Goal: Task Accomplishment & Management: Manage account settings

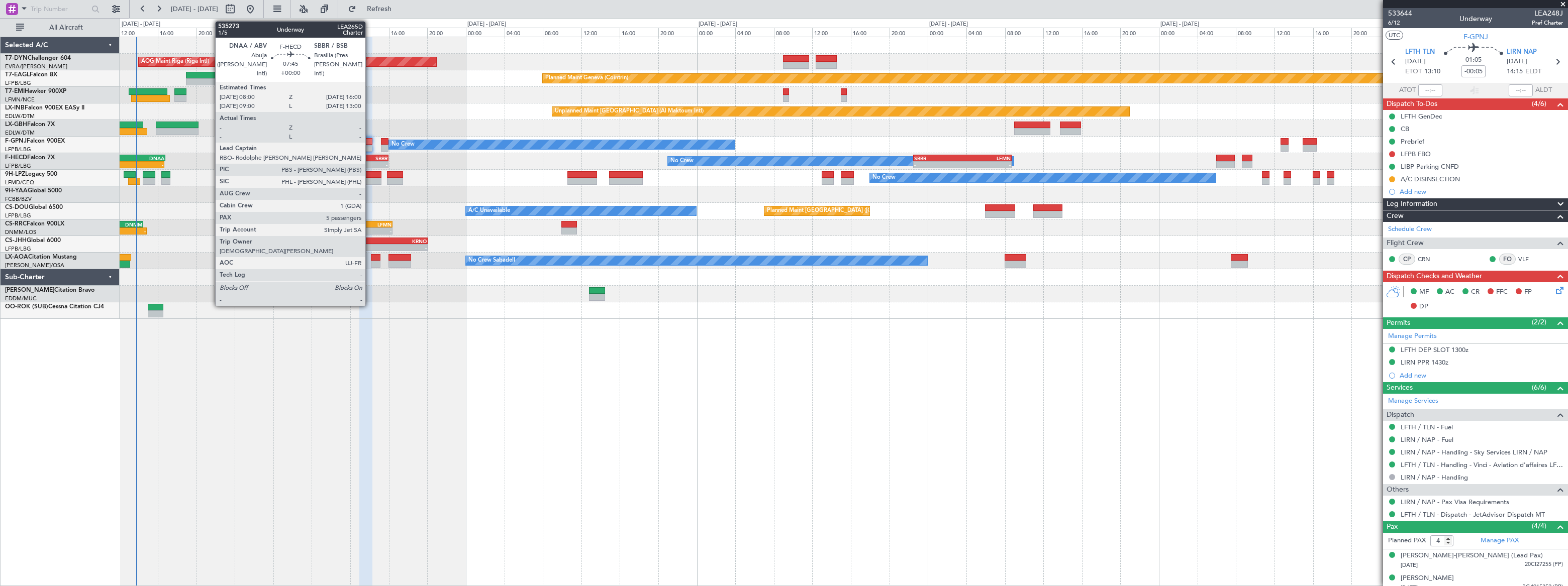
click at [370, 158] on div "SBBR" at bounding box center [369, 158] width 38 height 6
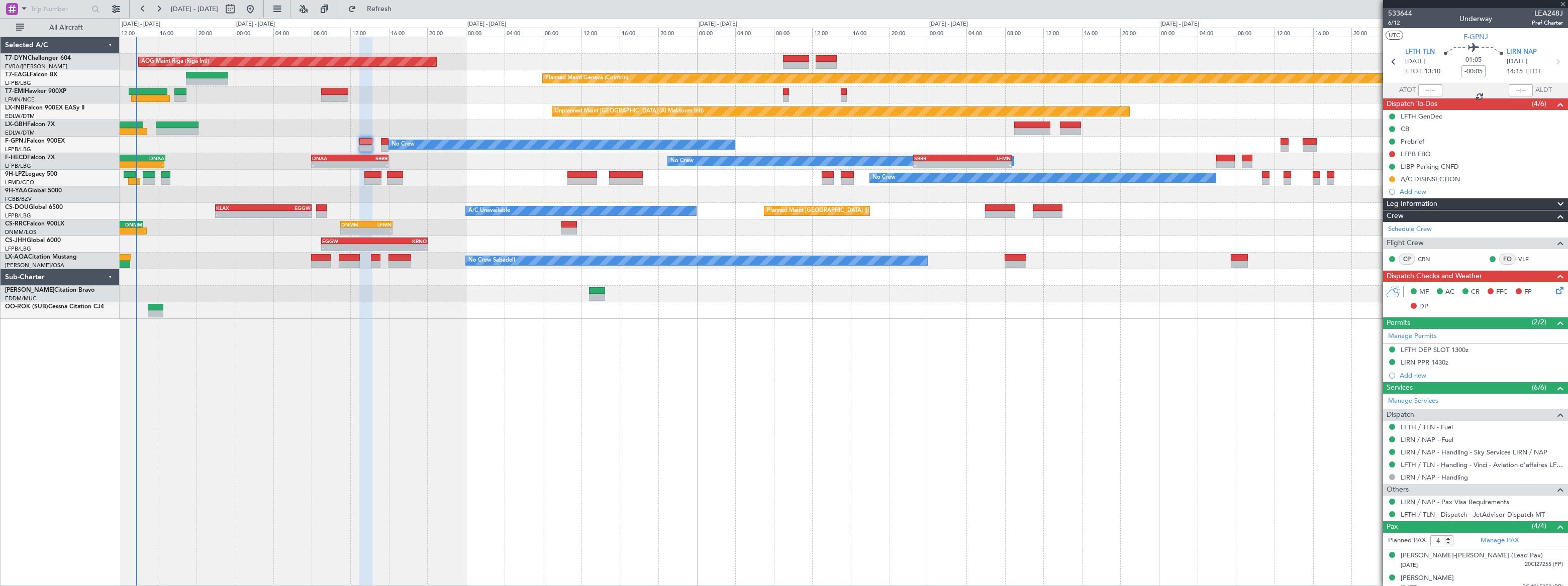
type input "5"
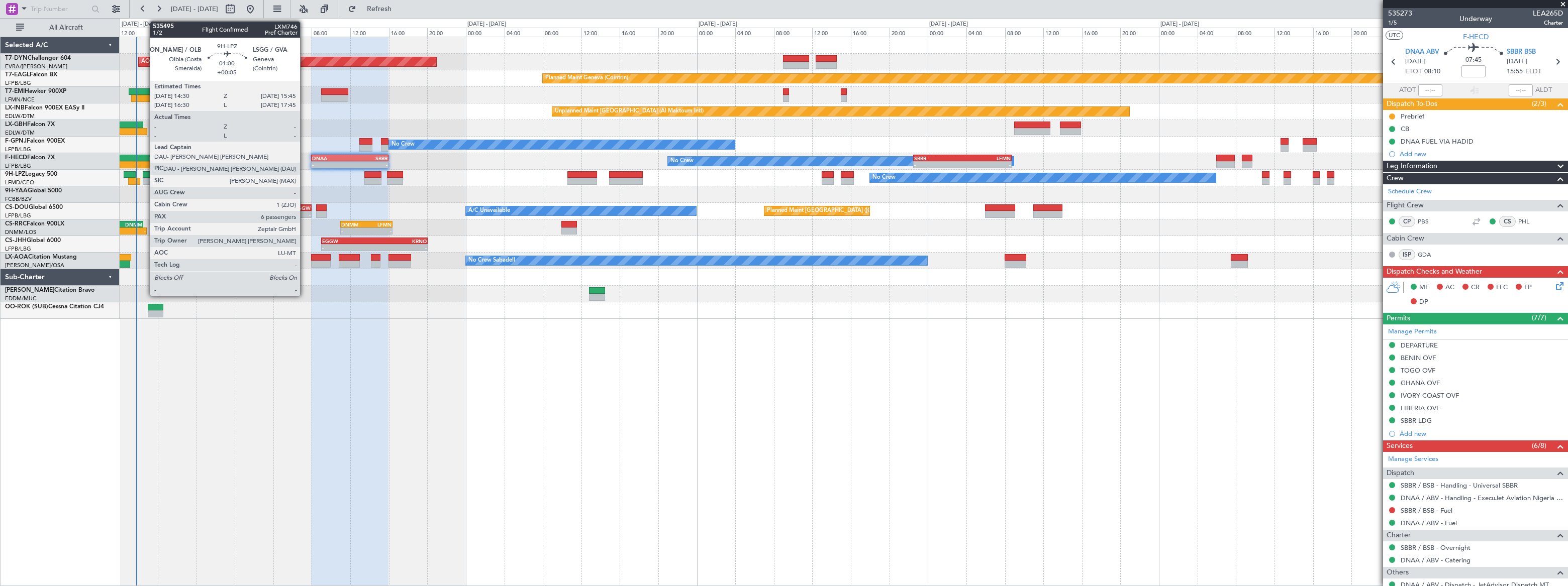
click at [145, 175] on div at bounding box center [149, 175] width 12 height 7
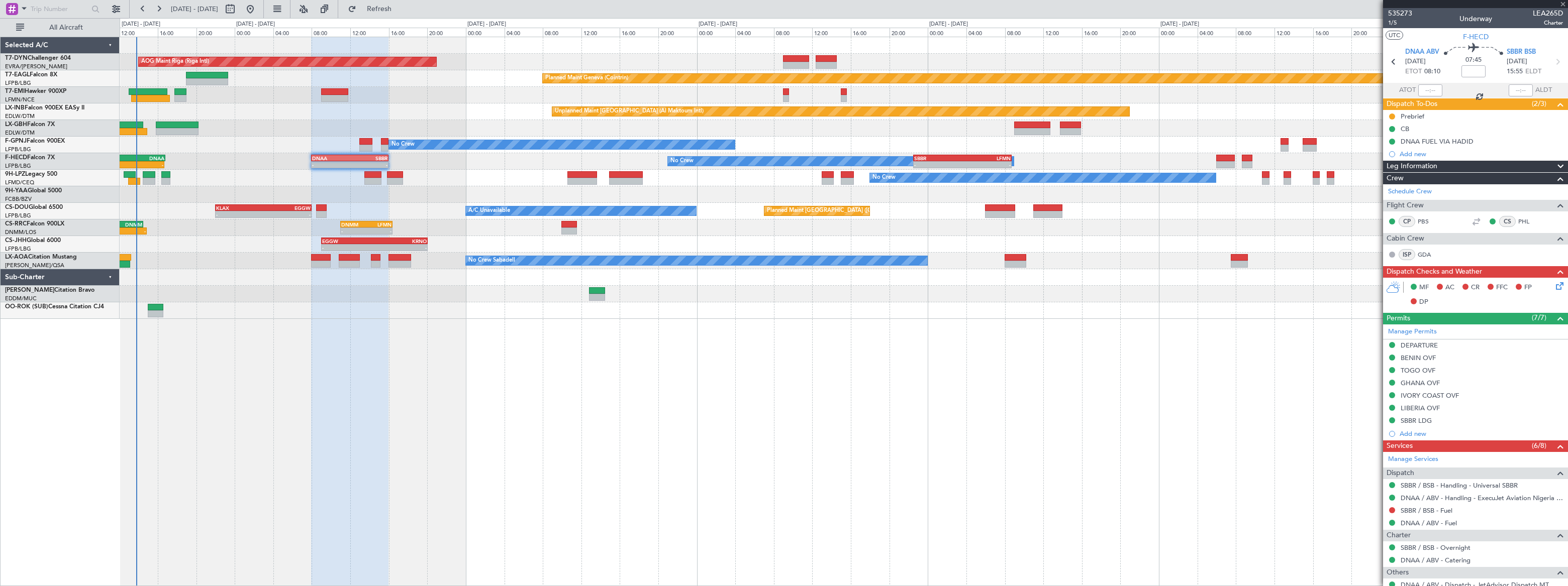
type input "+00:05"
type input "6"
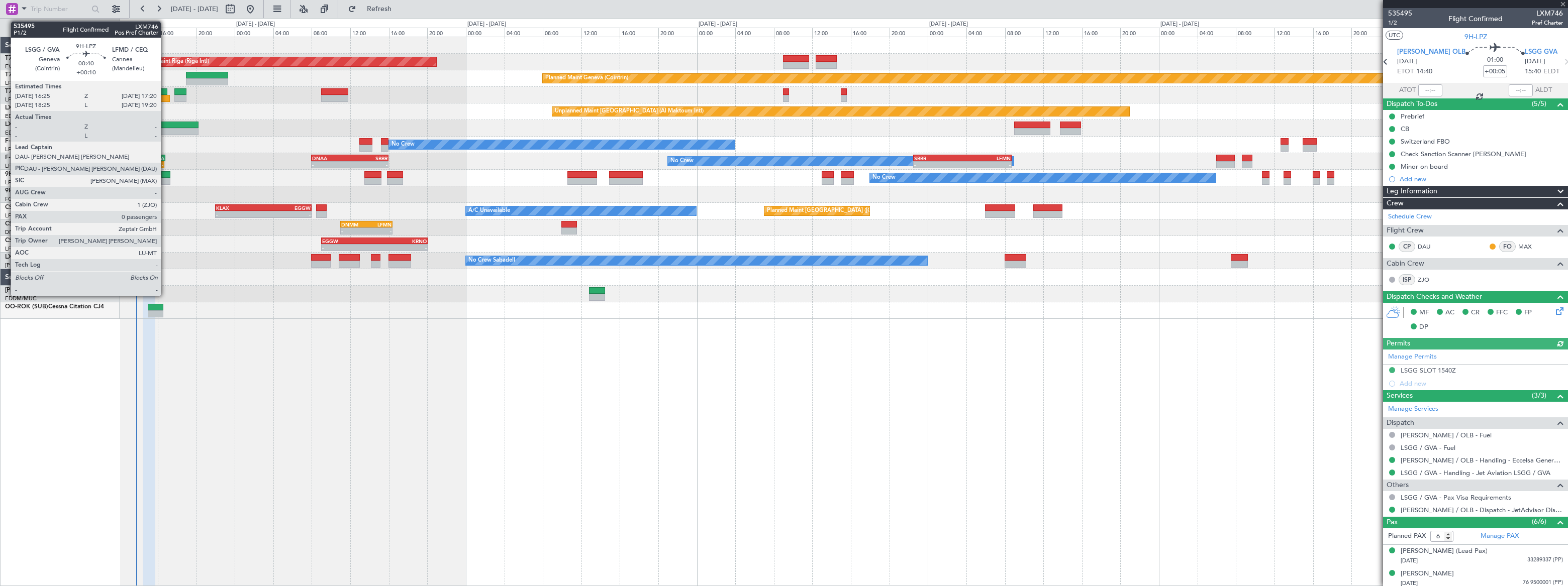
click at [166, 173] on div at bounding box center [165, 175] width 9 height 7
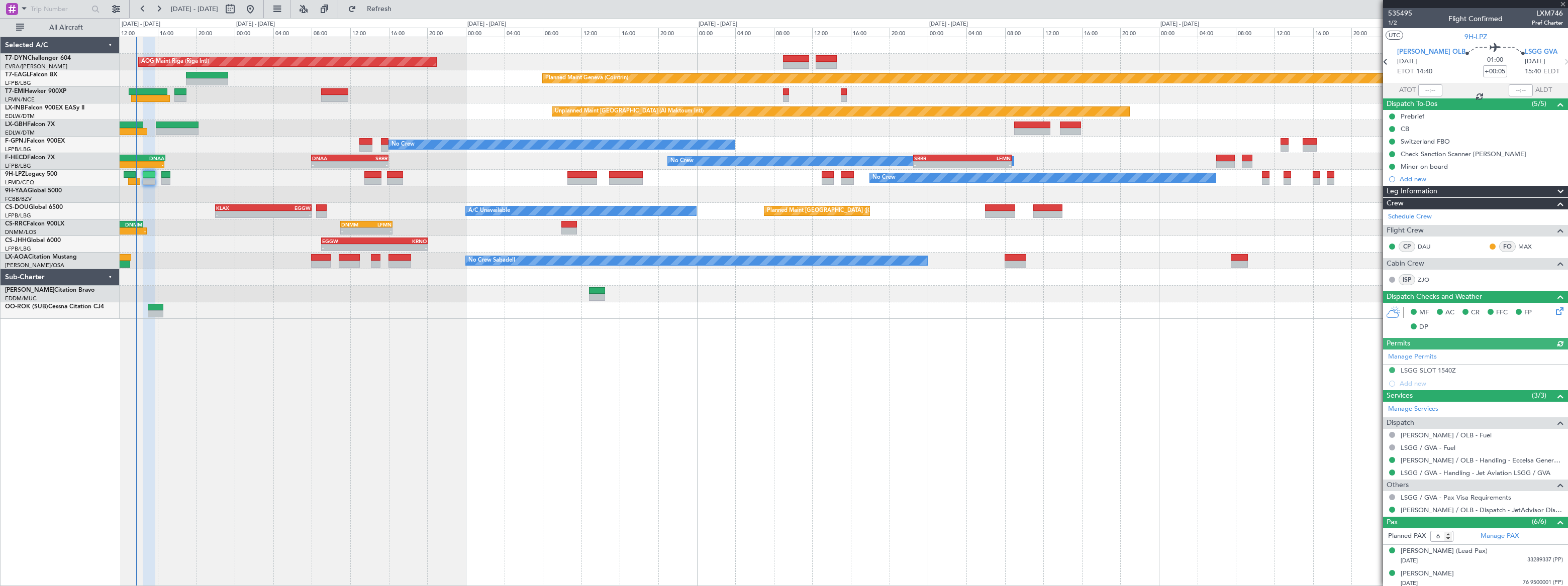
type input "+00:10"
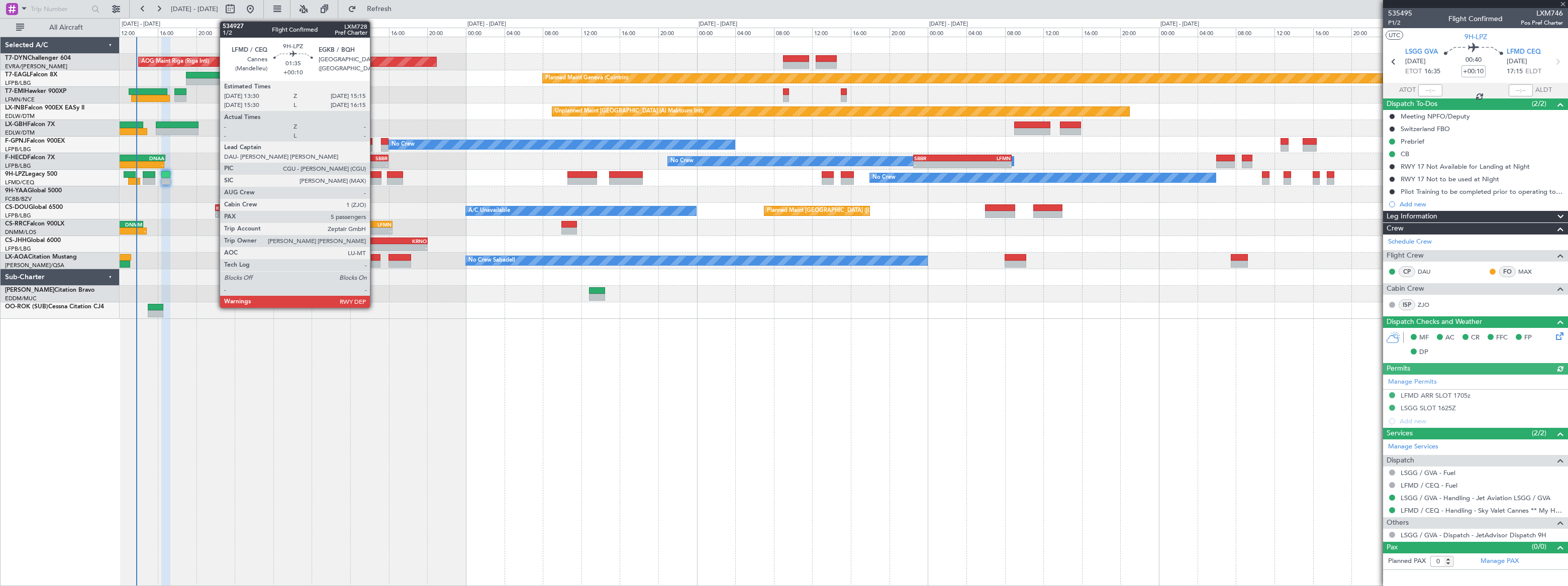
click at [374, 176] on div at bounding box center [373, 175] width 17 height 7
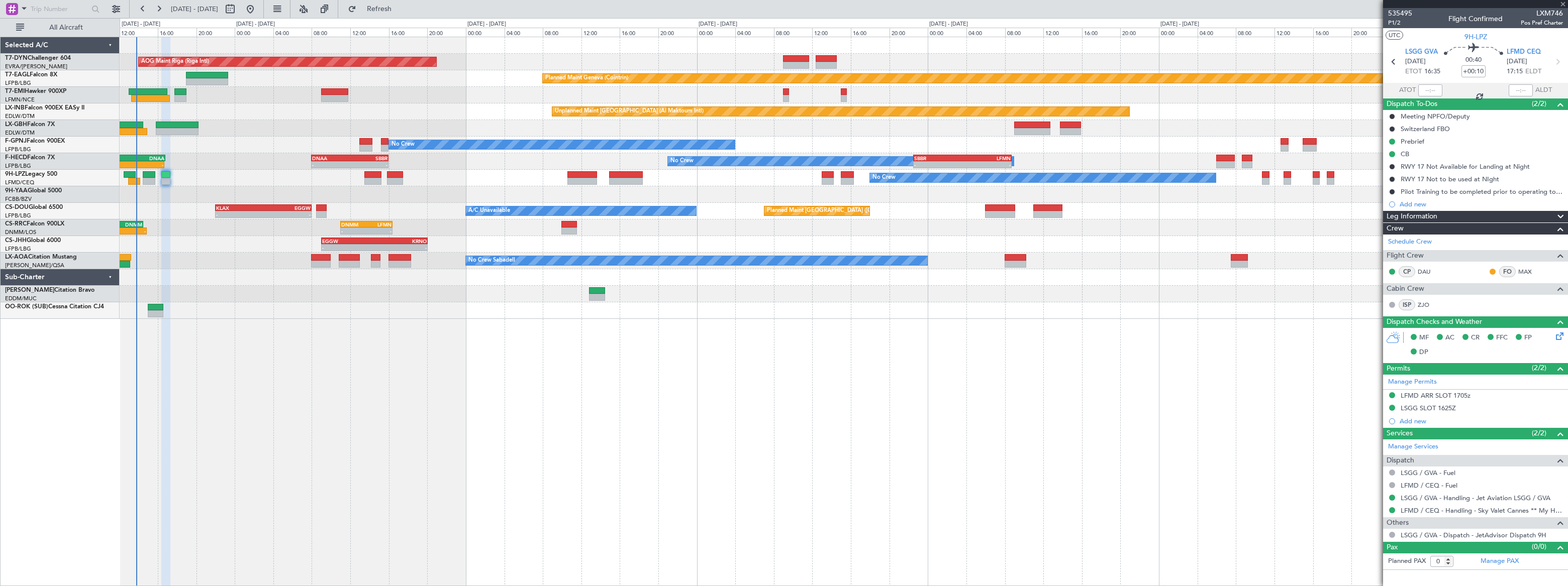
type input "5"
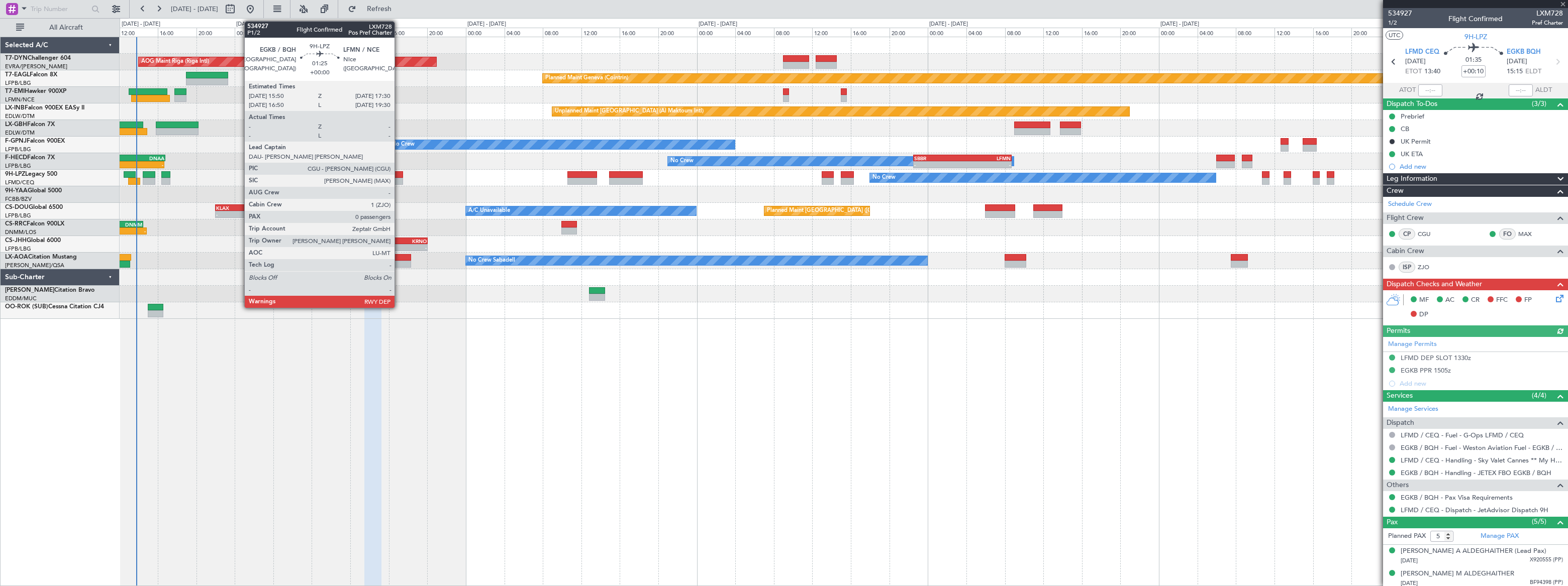
click at [399, 178] on div at bounding box center [395, 181] width 16 height 7
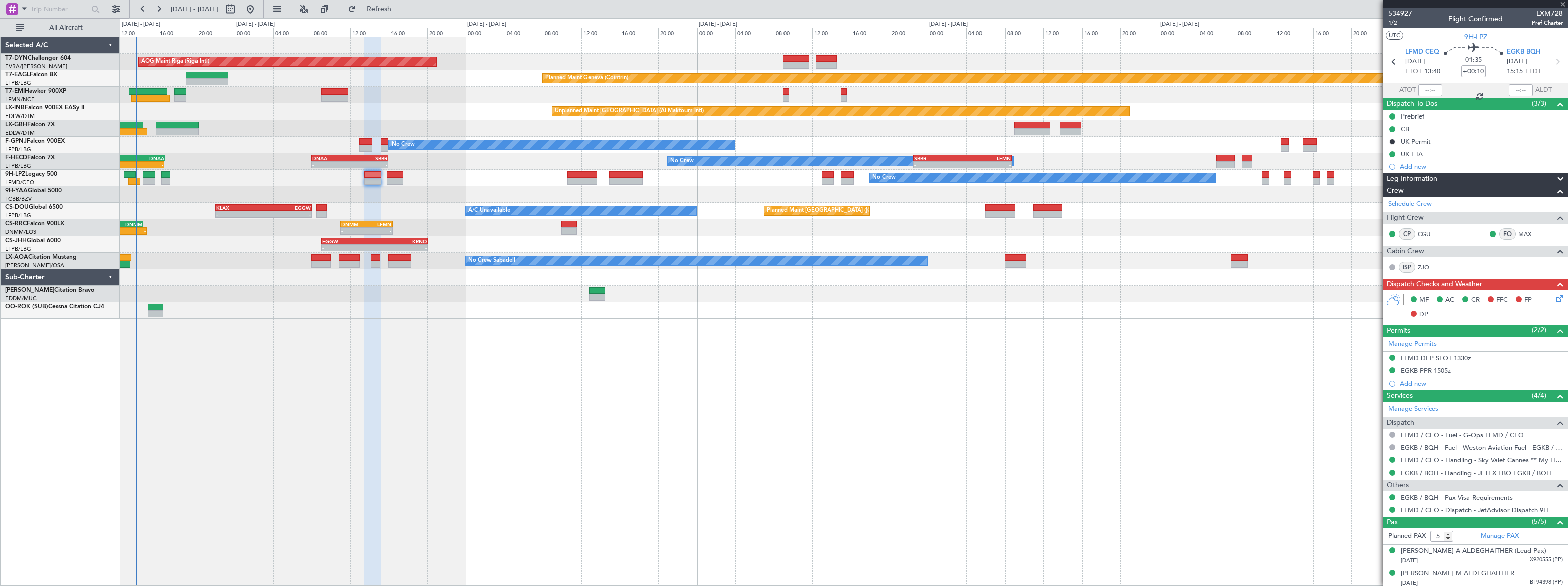
type input "0"
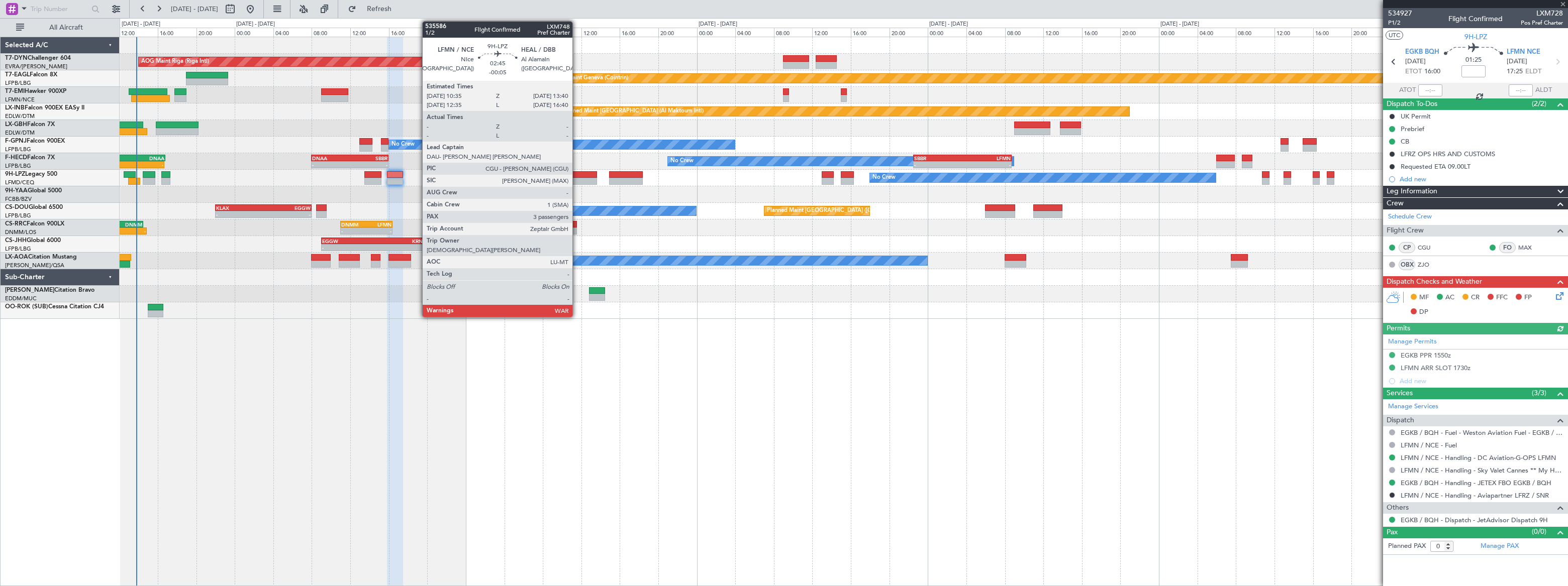
click at [577, 178] on div at bounding box center [582, 181] width 30 height 7
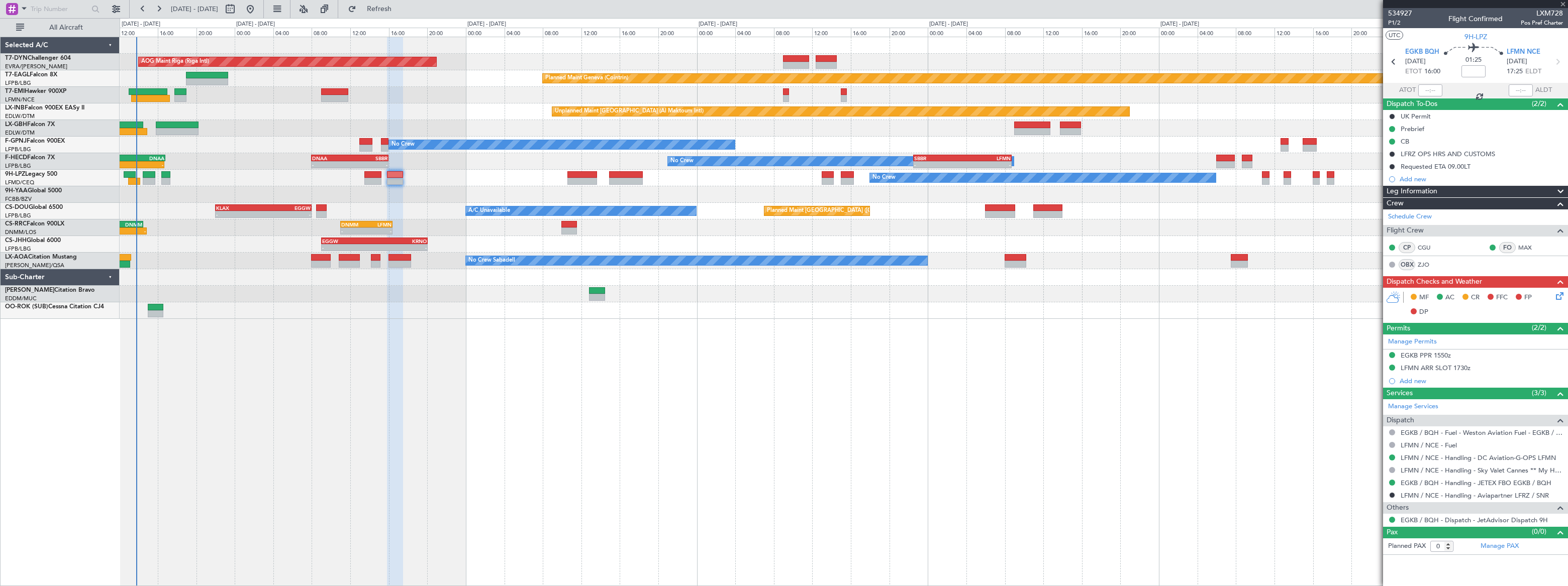
type input "-00:05"
type input "3"
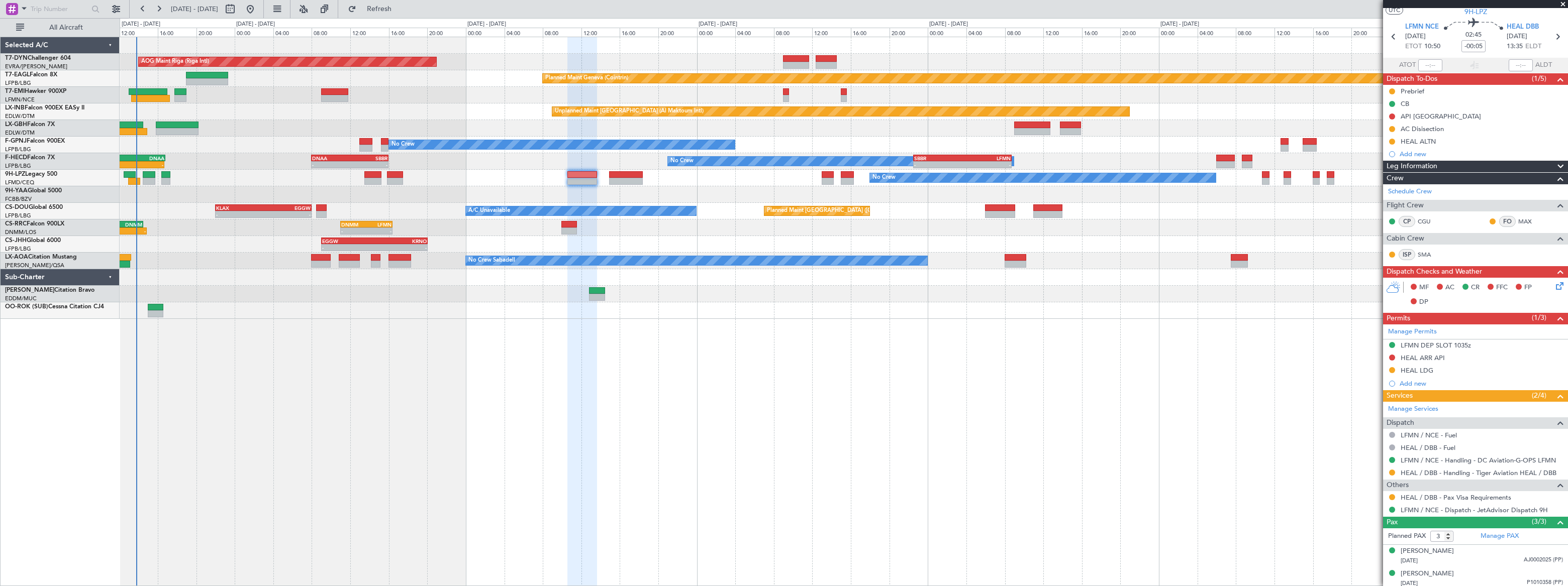
scroll to position [50, 0]
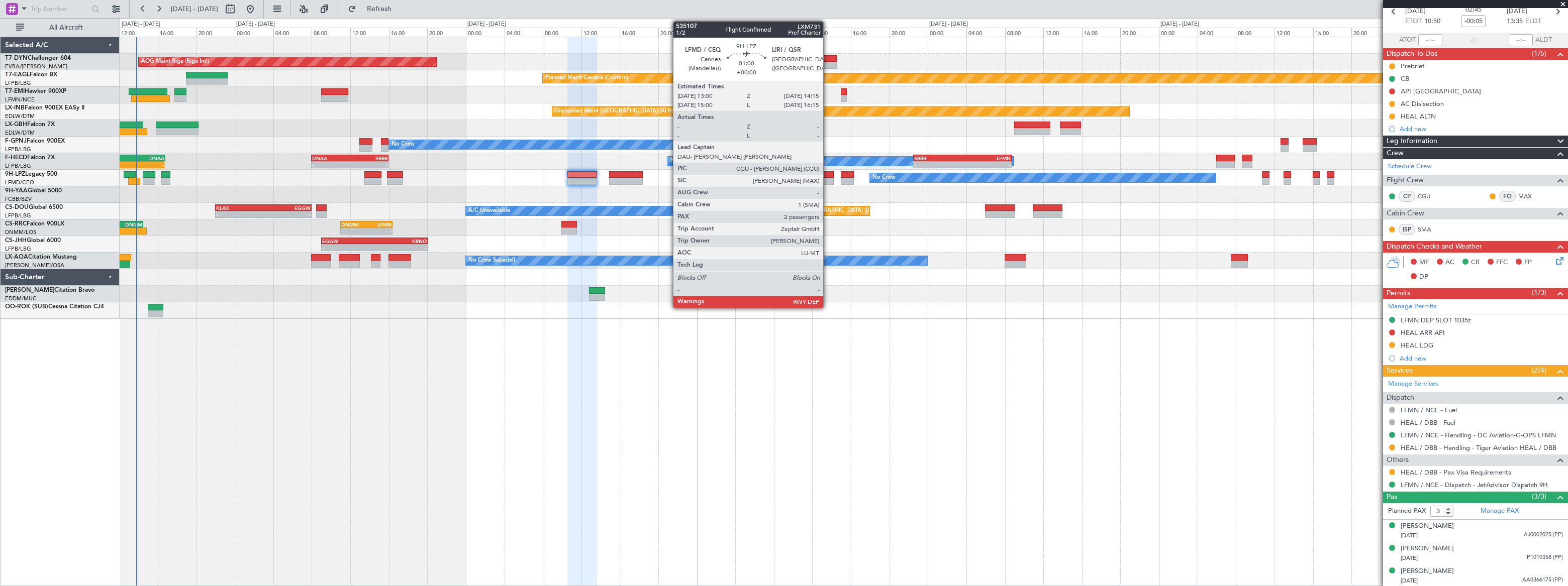
click at [827, 175] on div at bounding box center [827, 175] width 12 height 7
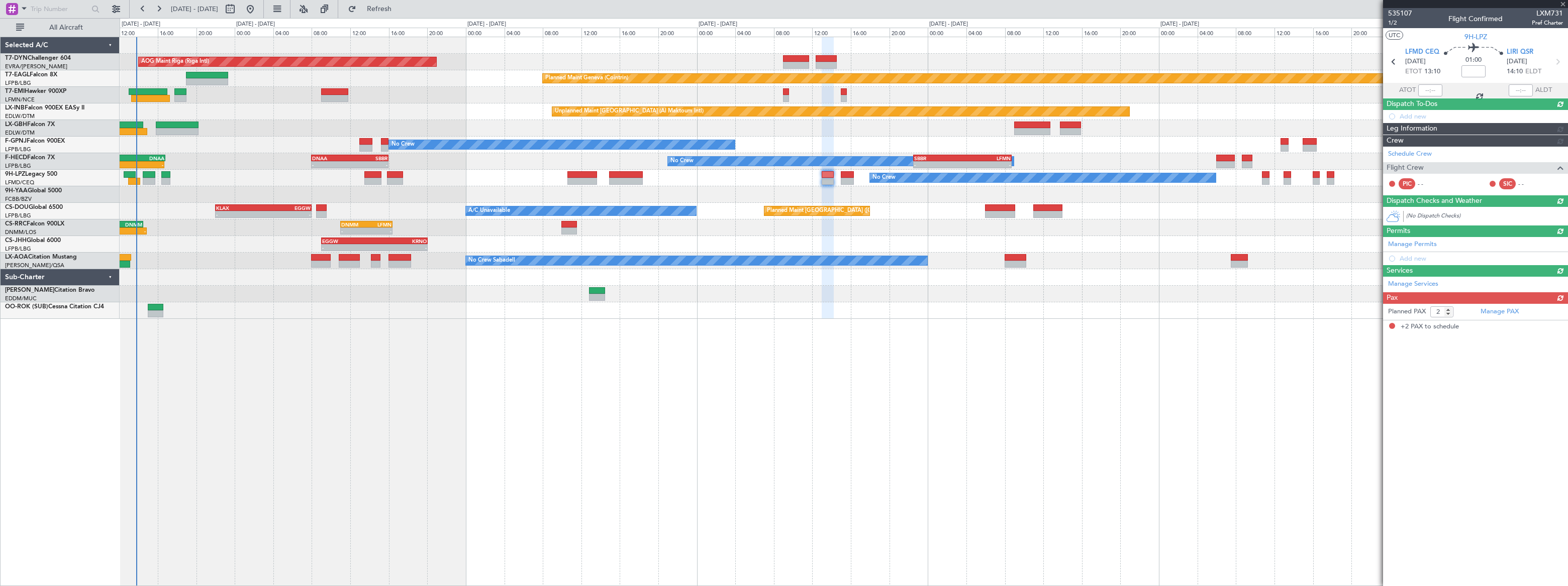
scroll to position [0, 0]
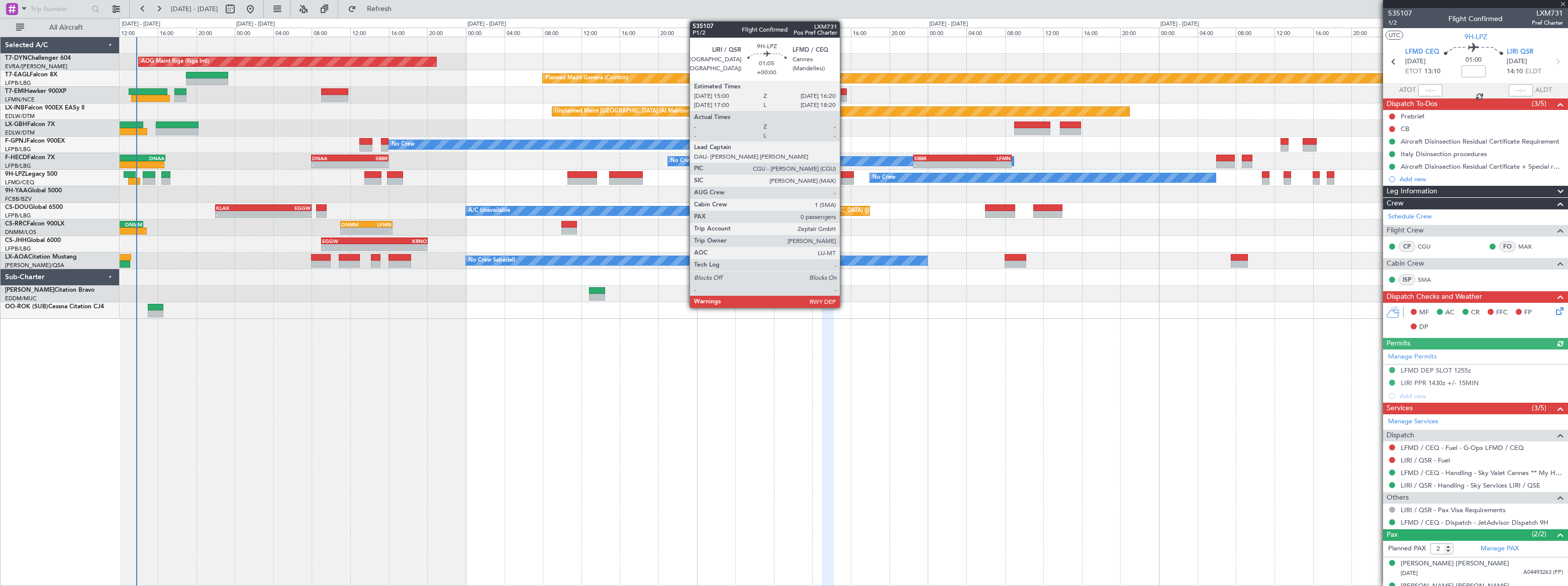
click at [844, 178] on div at bounding box center [847, 181] width 13 height 7
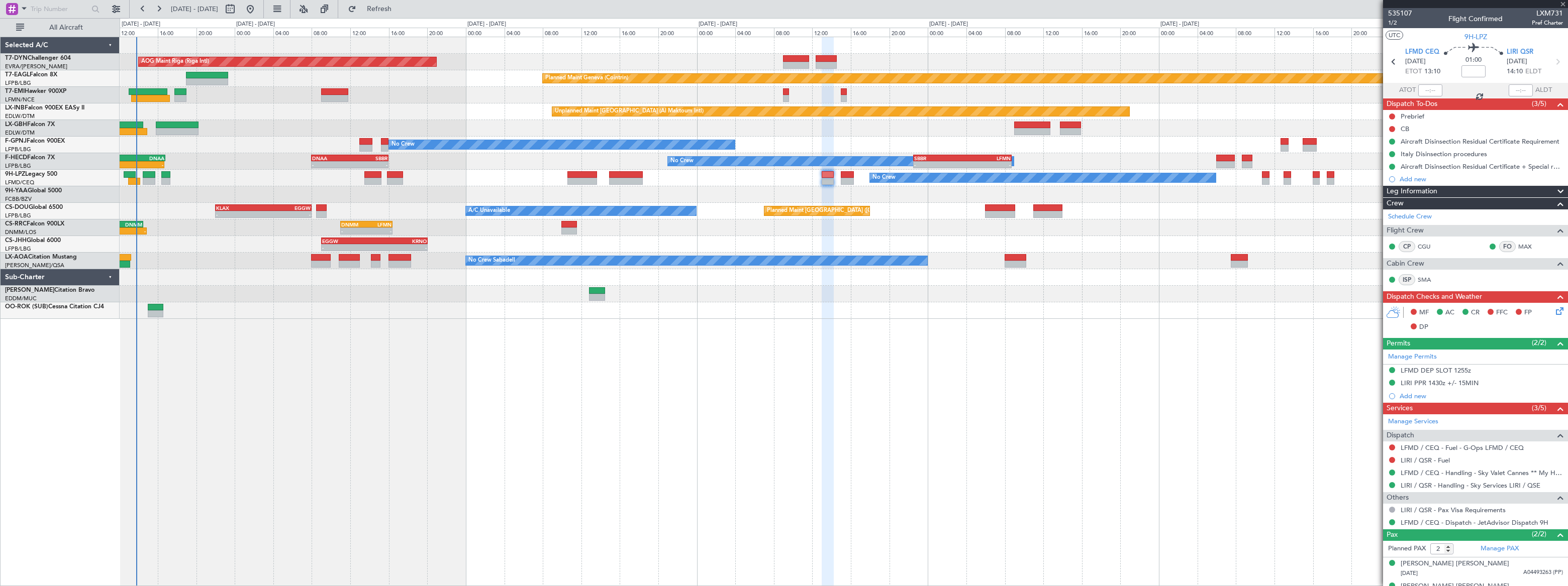
type input "0"
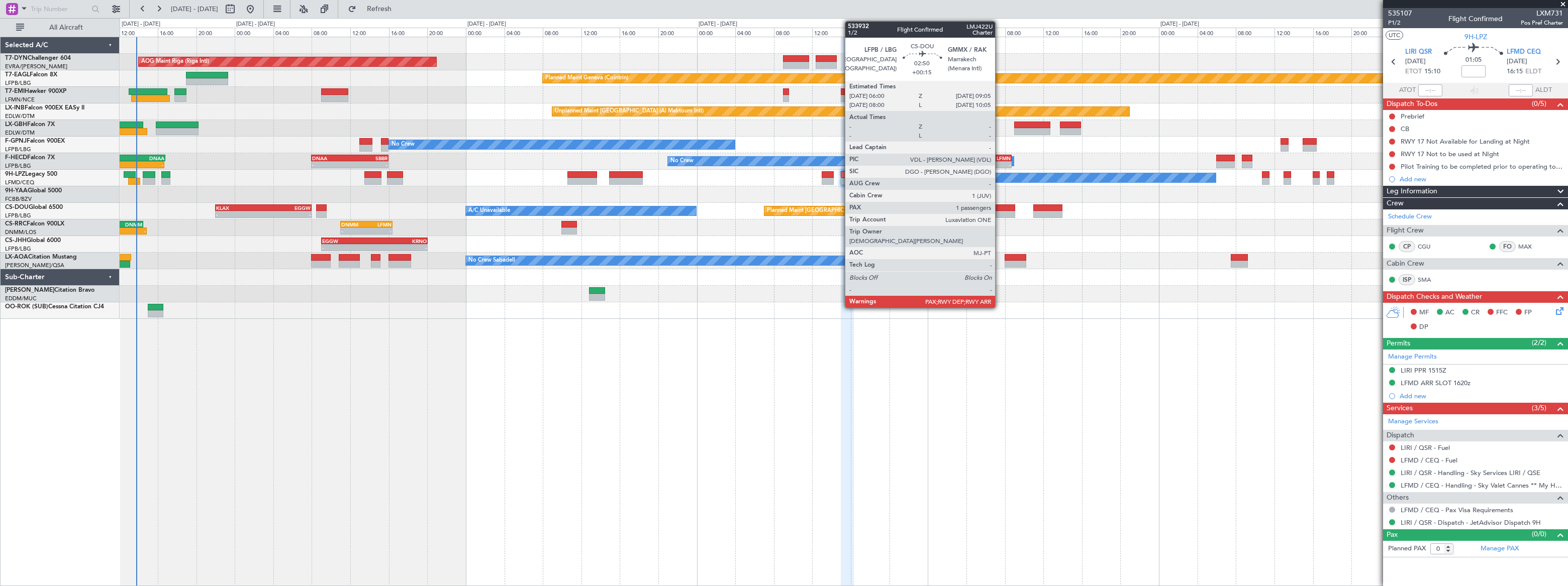
click at [1000, 209] on div at bounding box center [1000, 208] width 30 height 7
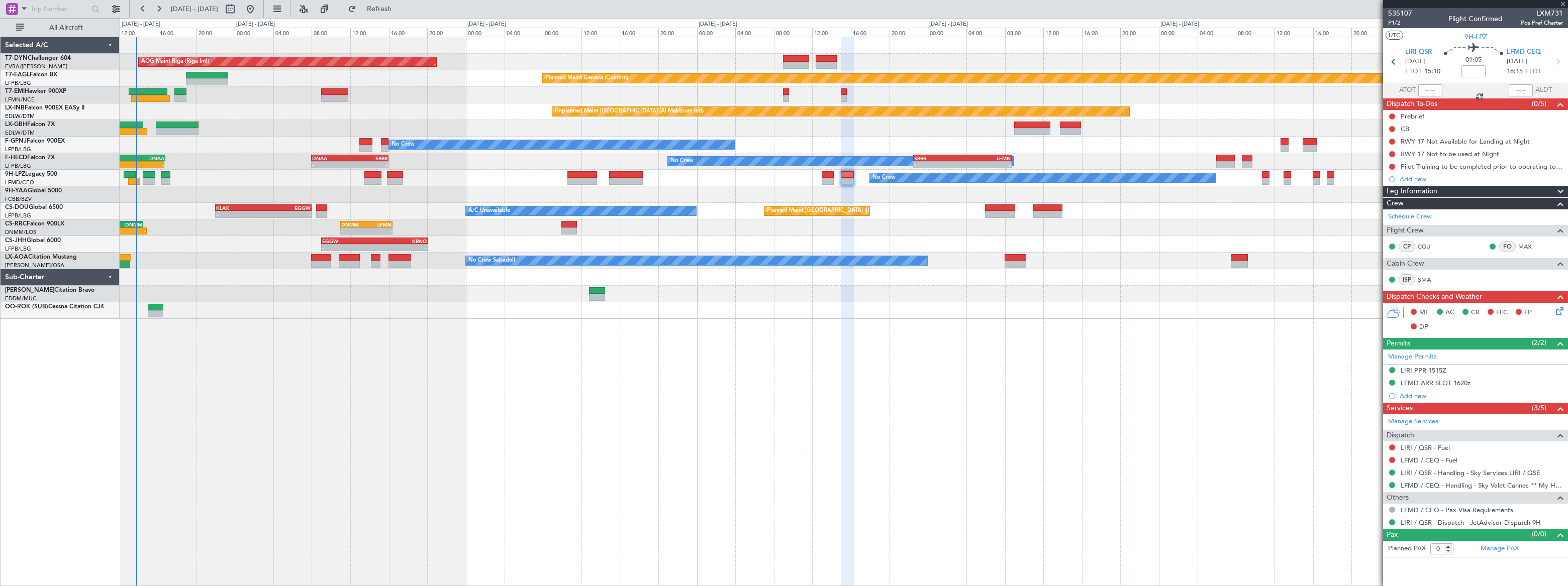
type input "+00:15"
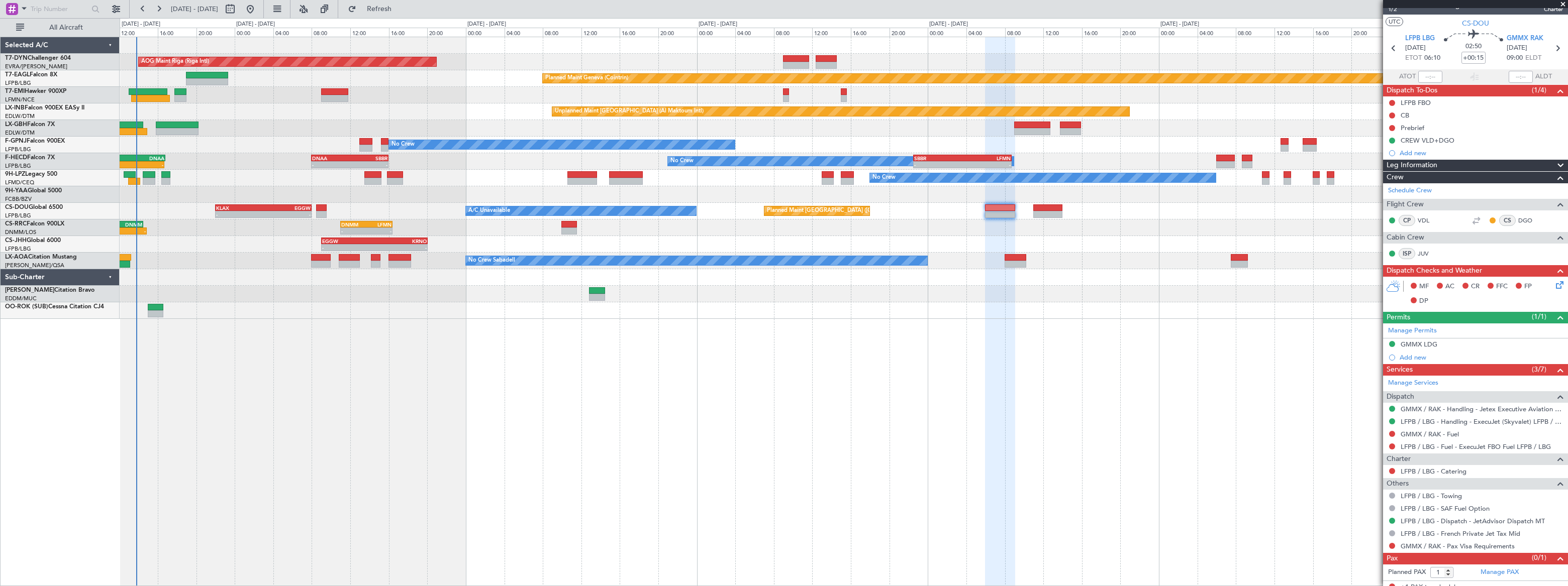
scroll to position [20, 0]
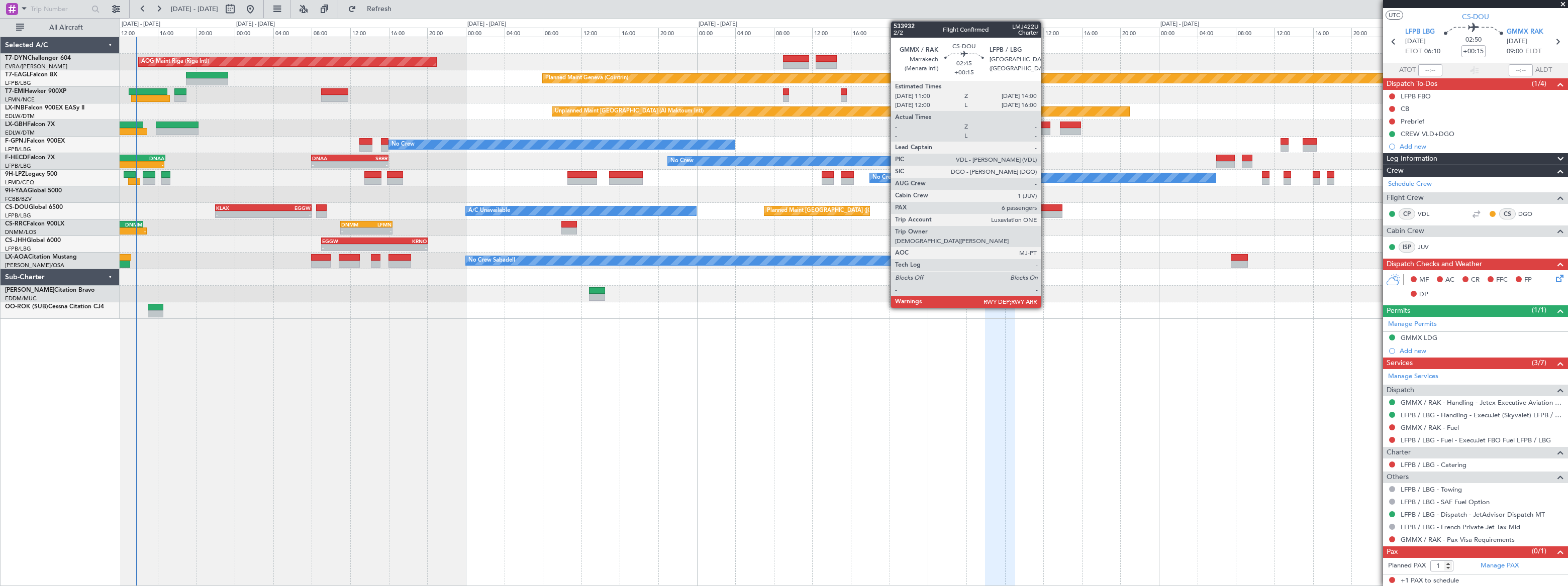
click at [1045, 208] on div at bounding box center [1048, 208] width 29 height 7
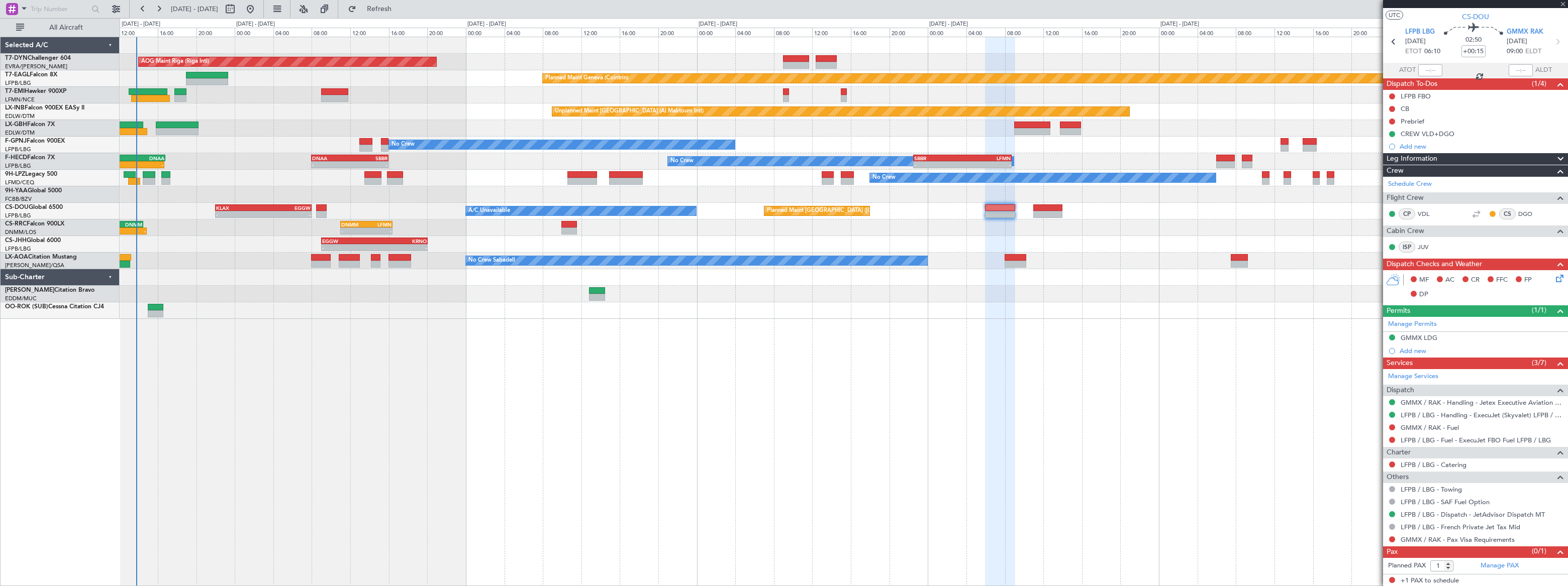
type input "6"
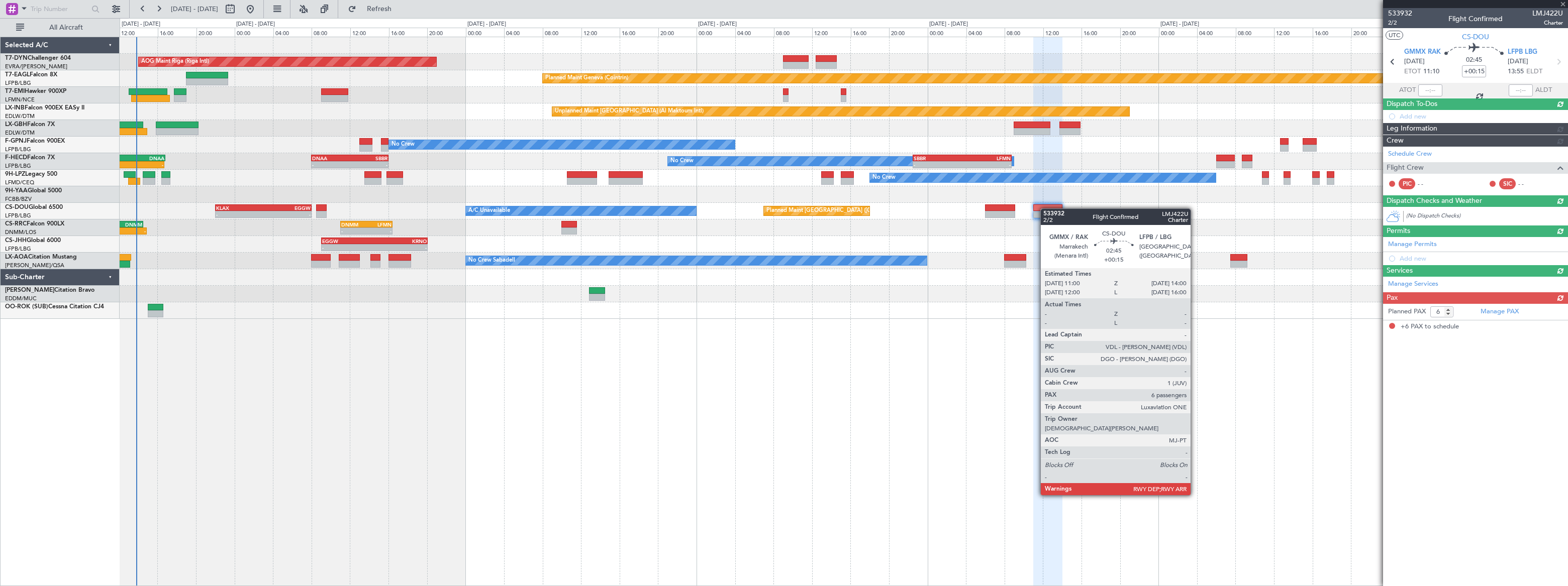
scroll to position [0, 0]
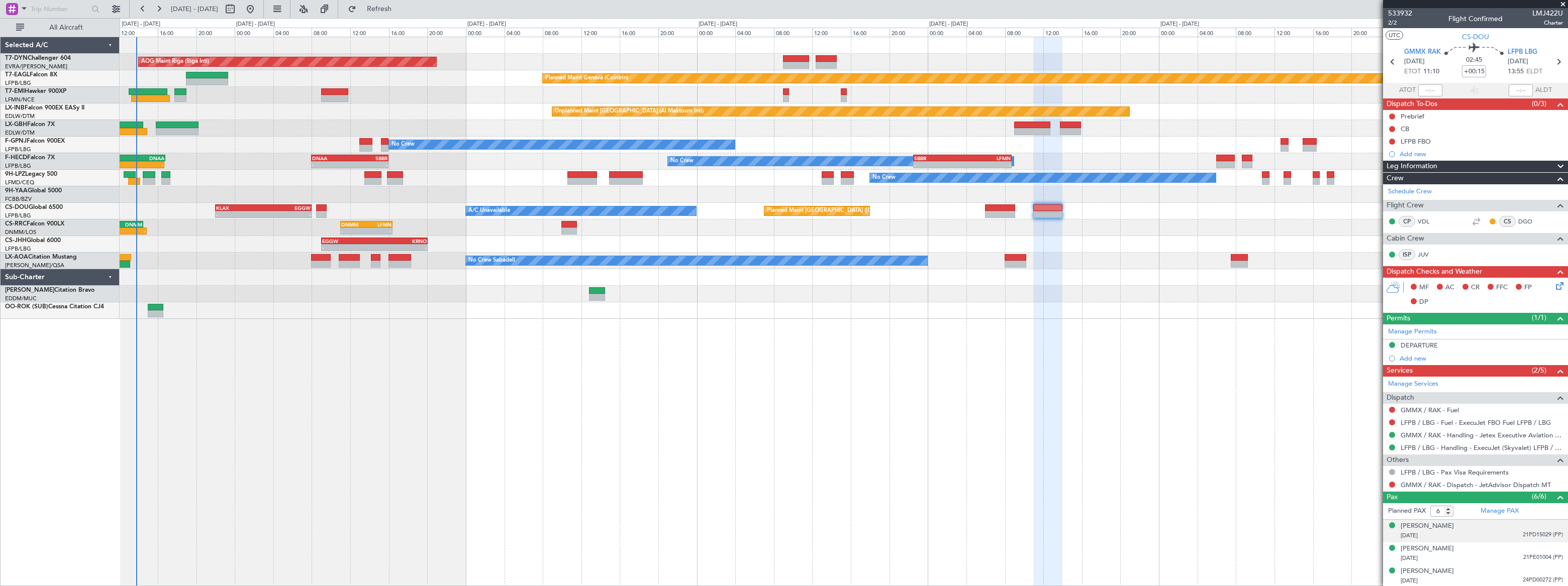
click at [1487, 539] on div "[DATE] 21PD15029 (PP)" at bounding box center [1481, 536] width 162 height 10
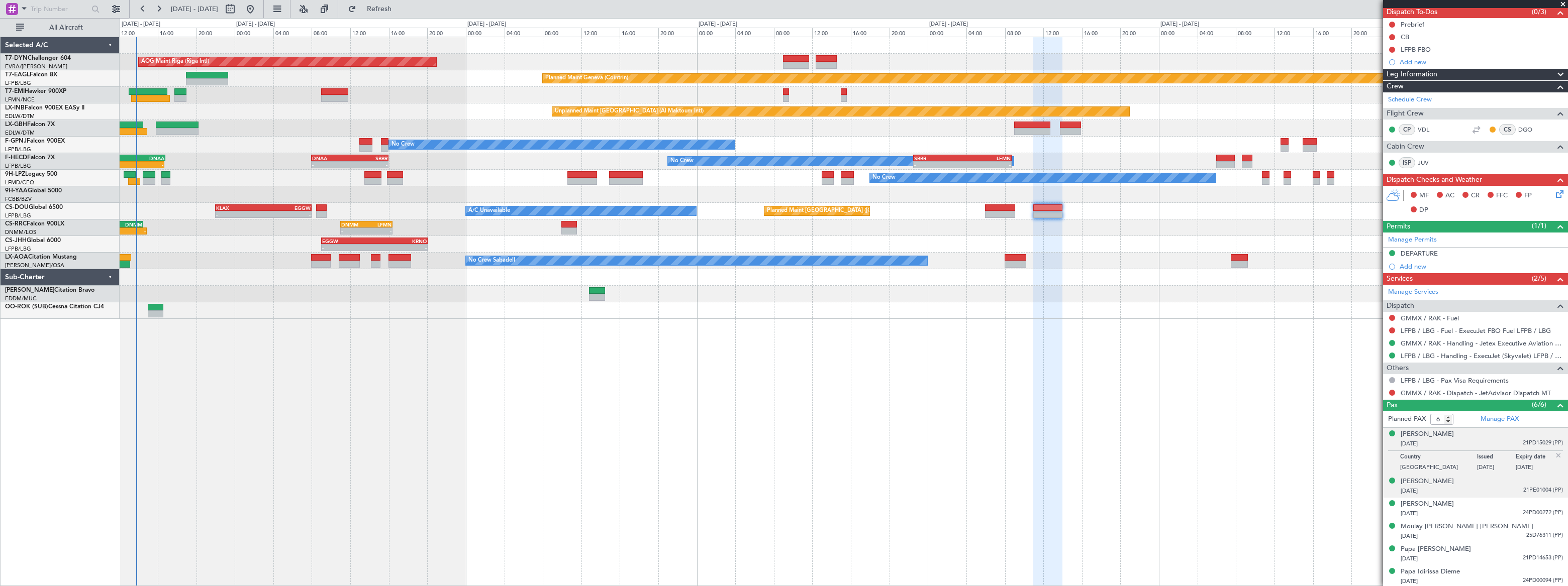
click at [1472, 487] on div "[DATE] 21PE01004 (PP)" at bounding box center [1481, 491] width 162 height 10
click at [1483, 509] on div "[DATE] 24PD00272 (PP)" at bounding box center [1481, 514] width 162 height 10
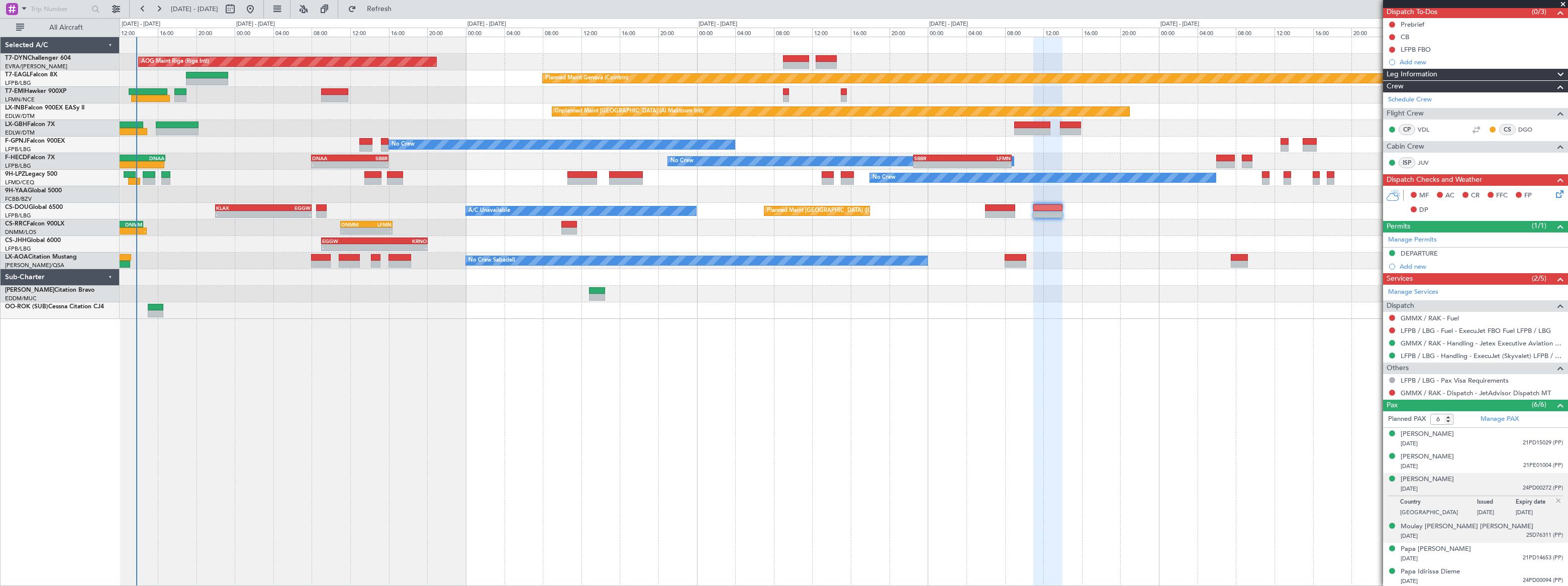
click at [1501, 533] on div "[DATE] 25D76311 (PP)" at bounding box center [1481, 536] width 162 height 10
click at [1487, 554] on div "[DATE] 21PD14653 (PP)" at bounding box center [1481, 559] width 162 height 10
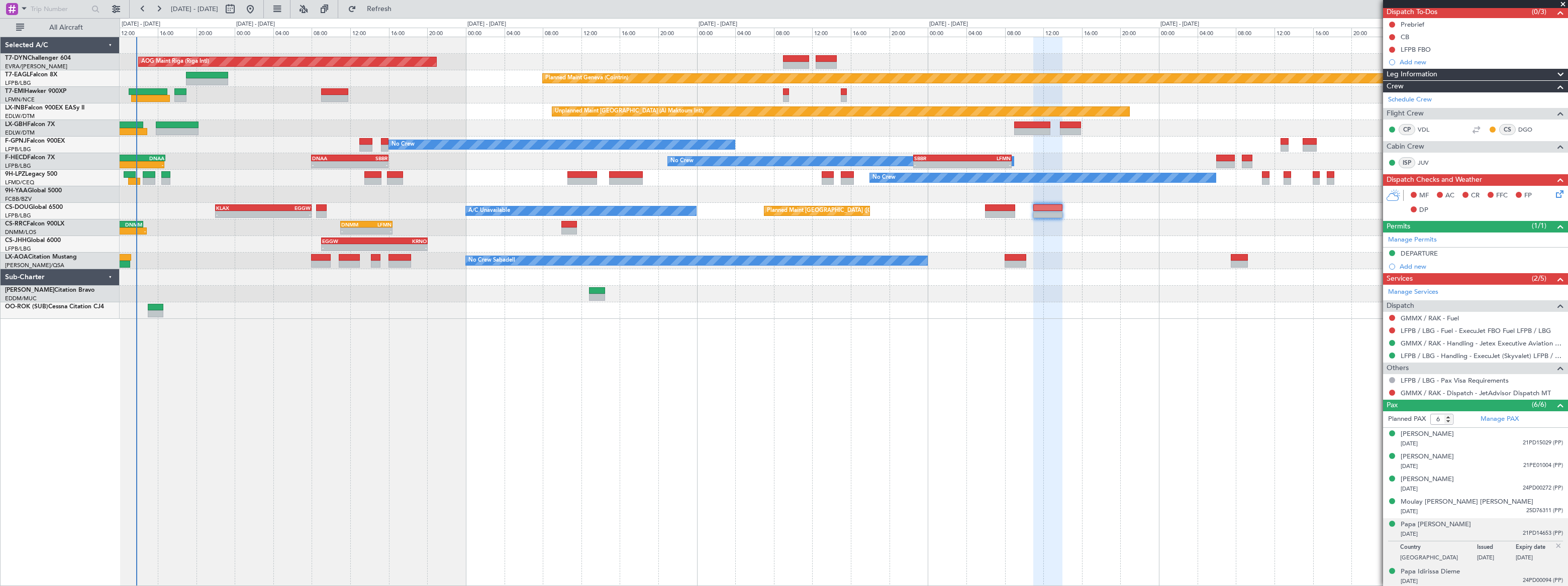
click at [1494, 577] on div "[DATE] 24PD00094 (PP)" at bounding box center [1481, 582] width 162 height 10
click at [1434, 435] on div "[PERSON_NAME]" at bounding box center [1427, 434] width 53 height 10
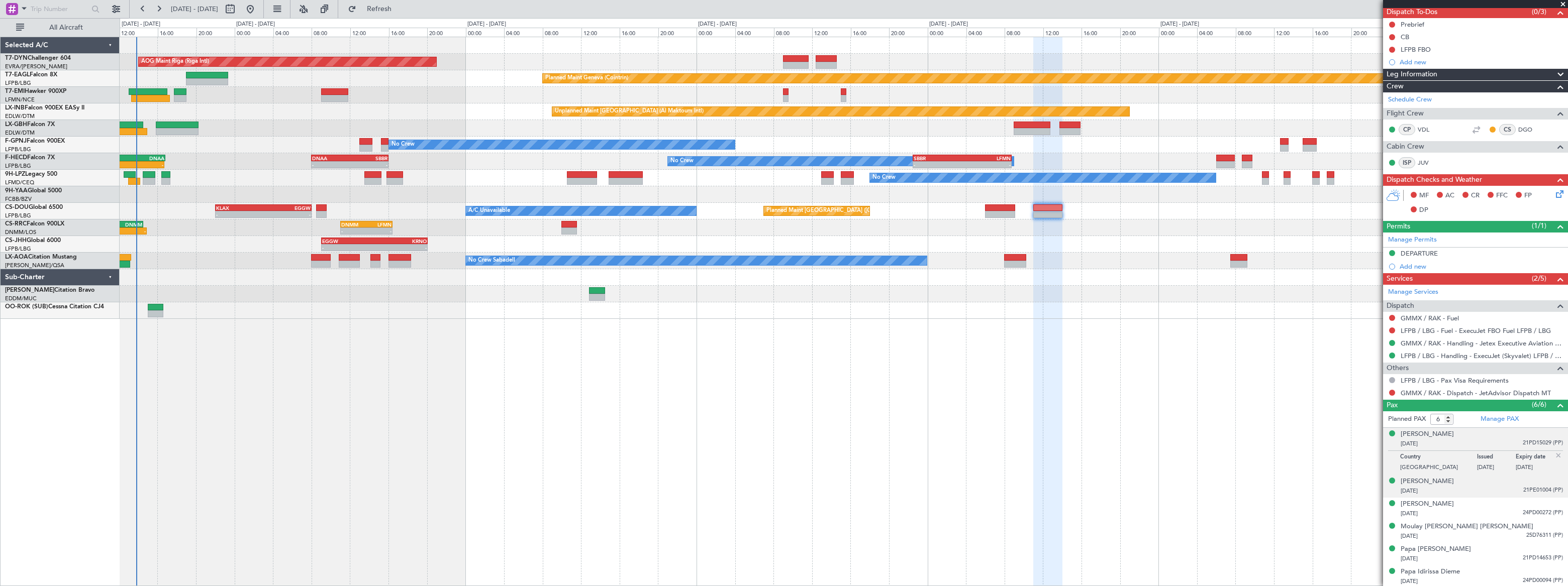
click at [1458, 482] on div "[PERSON_NAME] [DATE] 21PE01004 (PP)" at bounding box center [1481, 487] width 162 height 20
click at [1425, 452] on div "[PERSON_NAME]" at bounding box center [1427, 457] width 53 height 10
click at [1463, 514] on div "[DATE] 24PD00272 (PP)" at bounding box center [1481, 514] width 162 height 10
click at [1430, 480] on div "[PERSON_NAME]" at bounding box center [1427, 479] width 53 height 10
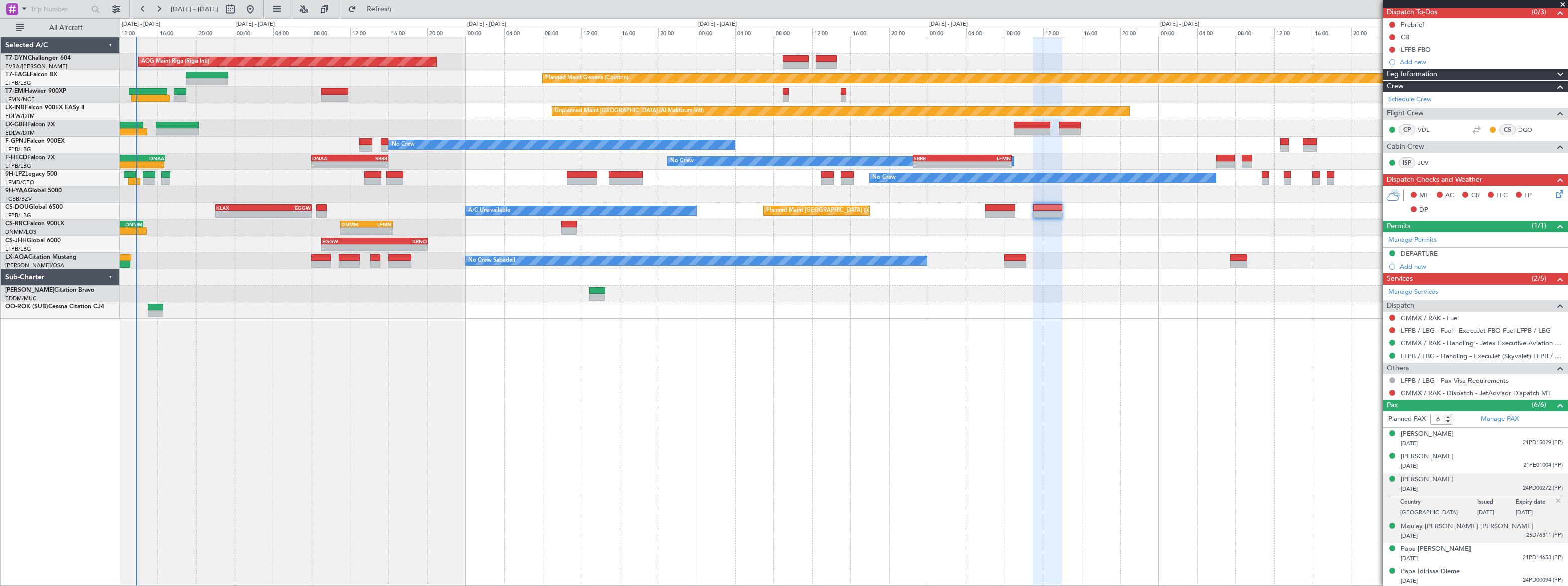
click at [1493, 536] on div "[DATE] 25D76311 (PP)" at bounding box center [1481, 536] width 162 height 10
click at [1464, 502] on div "Moulay [PERSON_NAME] [PERSON_NAME]" at bounding box center [1466, 502] width 133 height 10
click at [1464, 555] on div "[DATE] 21PD14653 (PP)" at bounding box center [1481, 559] width 162 height 10
click at [1440, 524] on div "Papa [PERSON_NAME]" at bounding box center [1435, 525] width 70 height 10
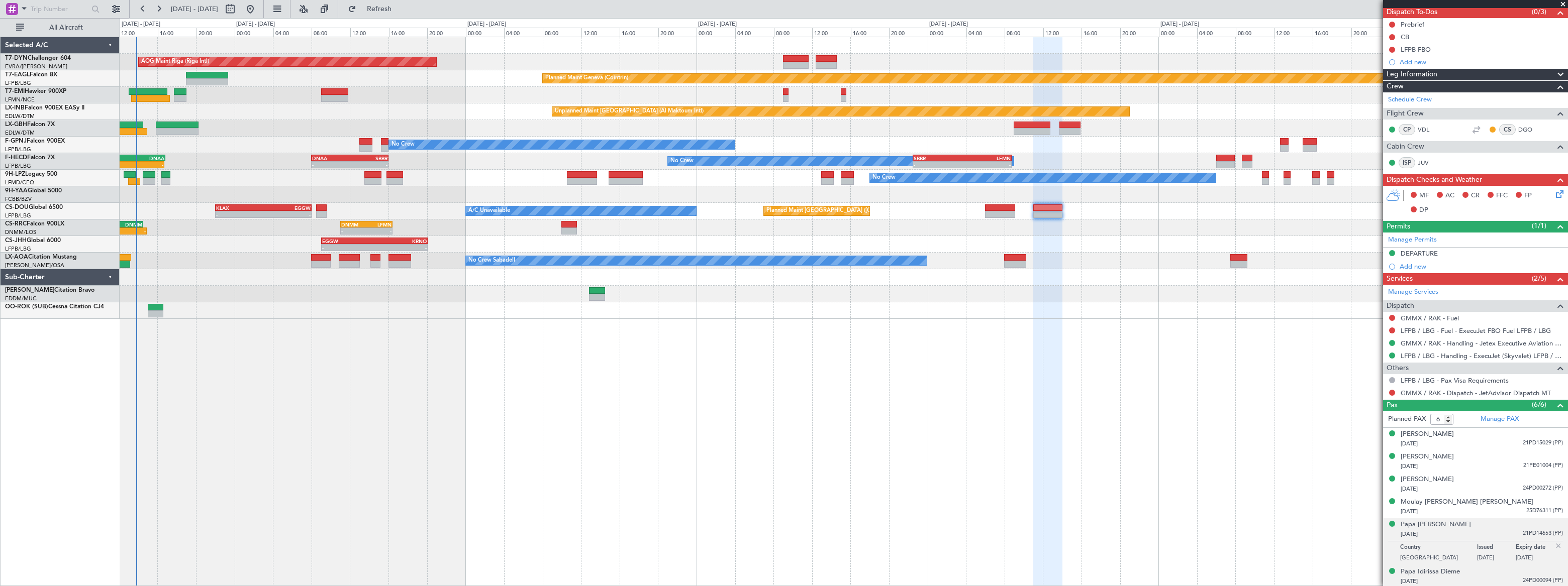
click at [1480, 572] on div "Papa Idirissa Dieme [DATE] 24PD00094 (PP)" at bounding box center [1481, 577] width 162 height 20
click at [1431, 543] on div "Papa Idirissa Dieme" at bounding box center [1430, 547] width 59 height 10
click at [1462, 380] on link "LFPB / LBG - Pax Visa Requirements" at bounding box center [1454, 380] width 108 height 9
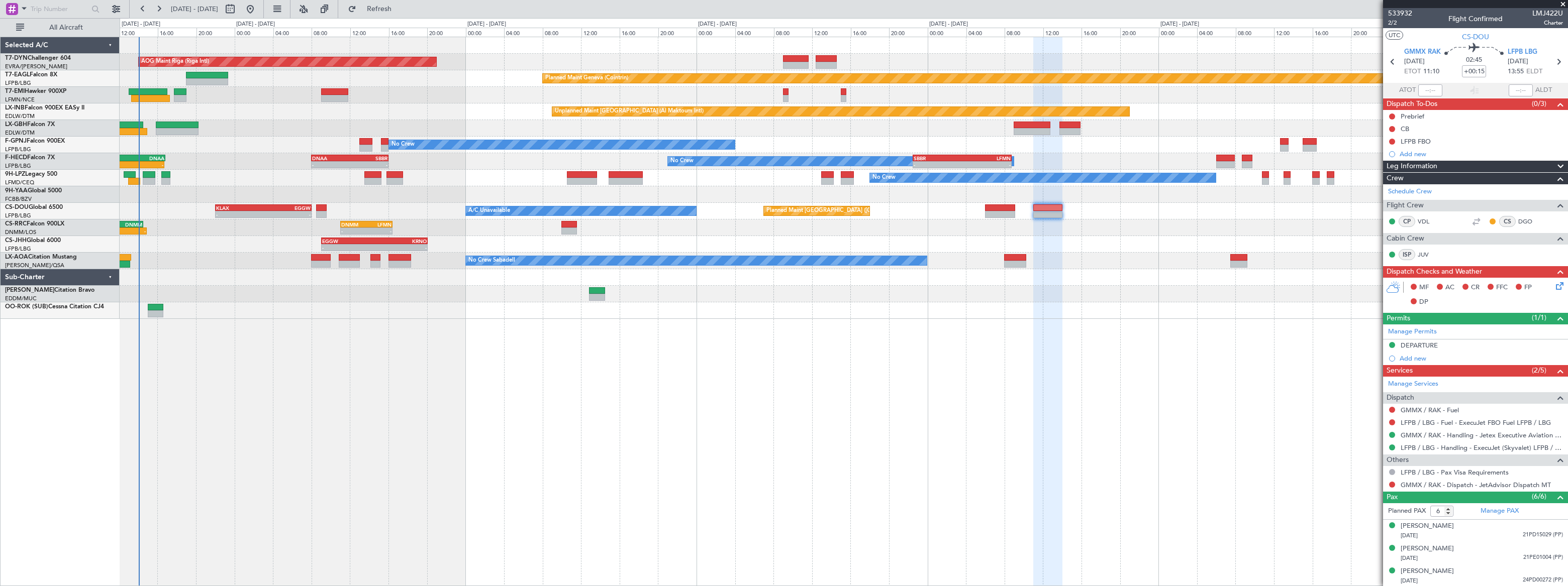
scroll to position [0, 0]
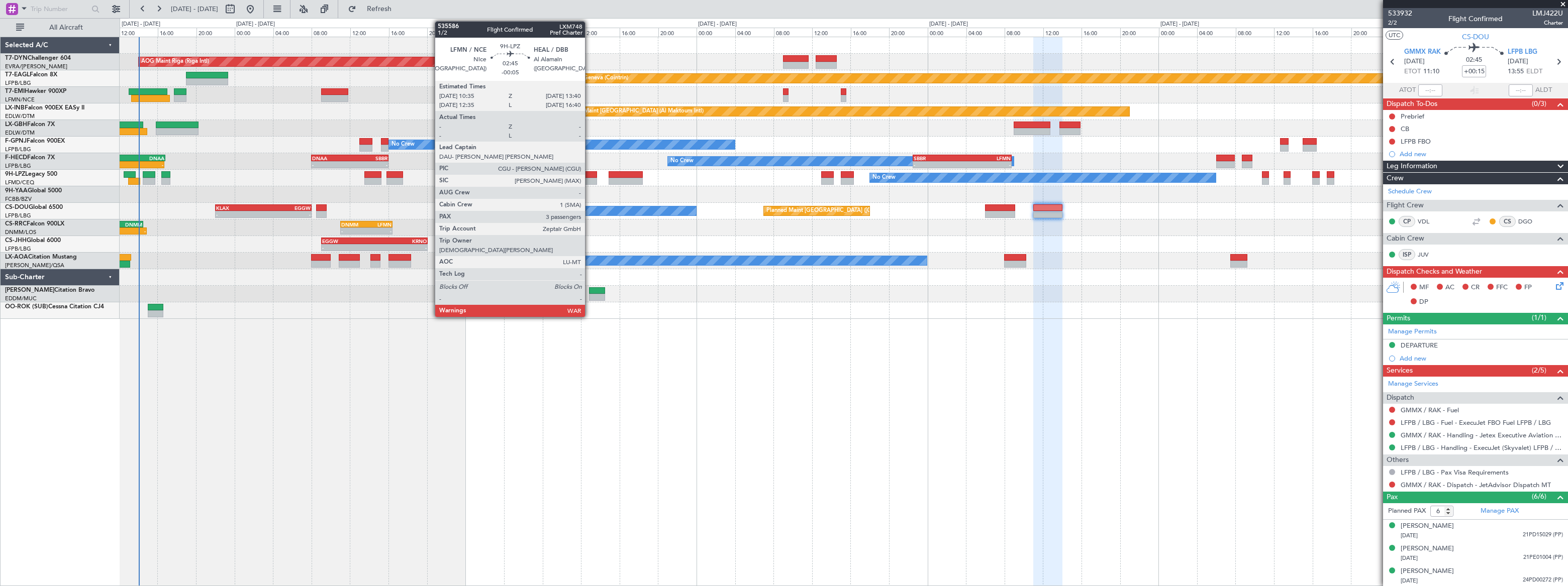
click at [589, 176] on div at bounding box center [581, 175] width 30 height 7
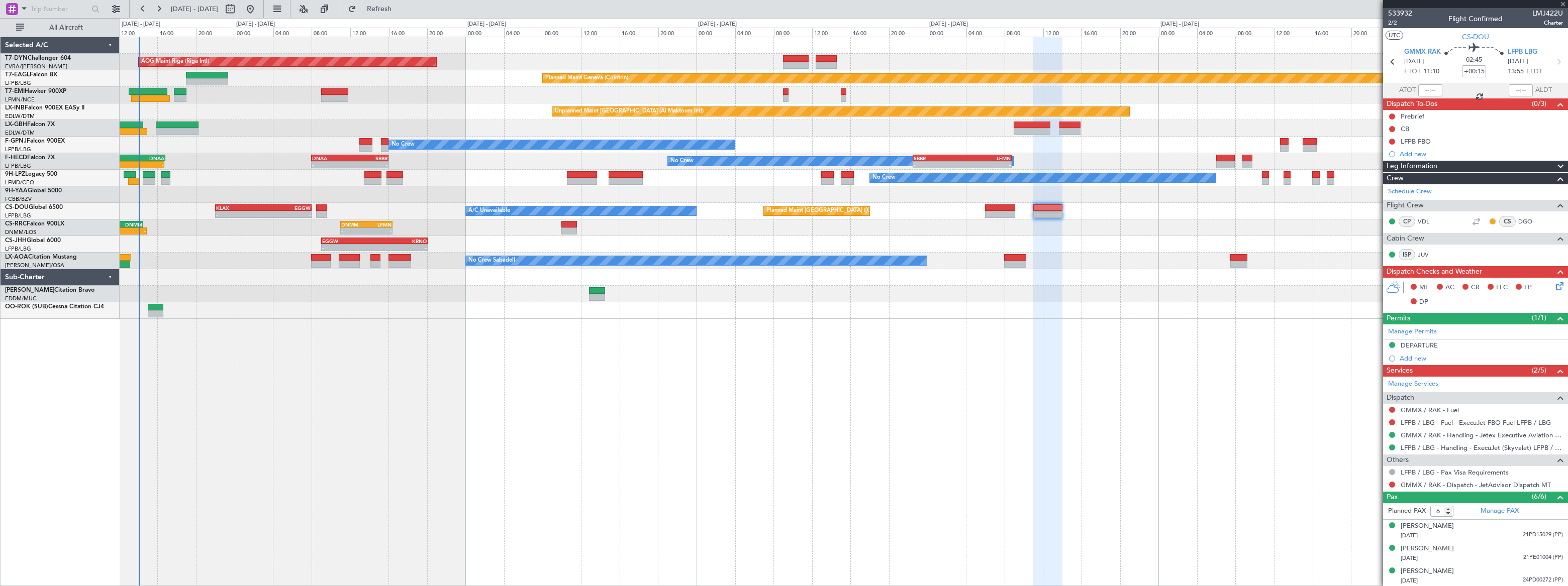
type input "-00:05"
type input "3"
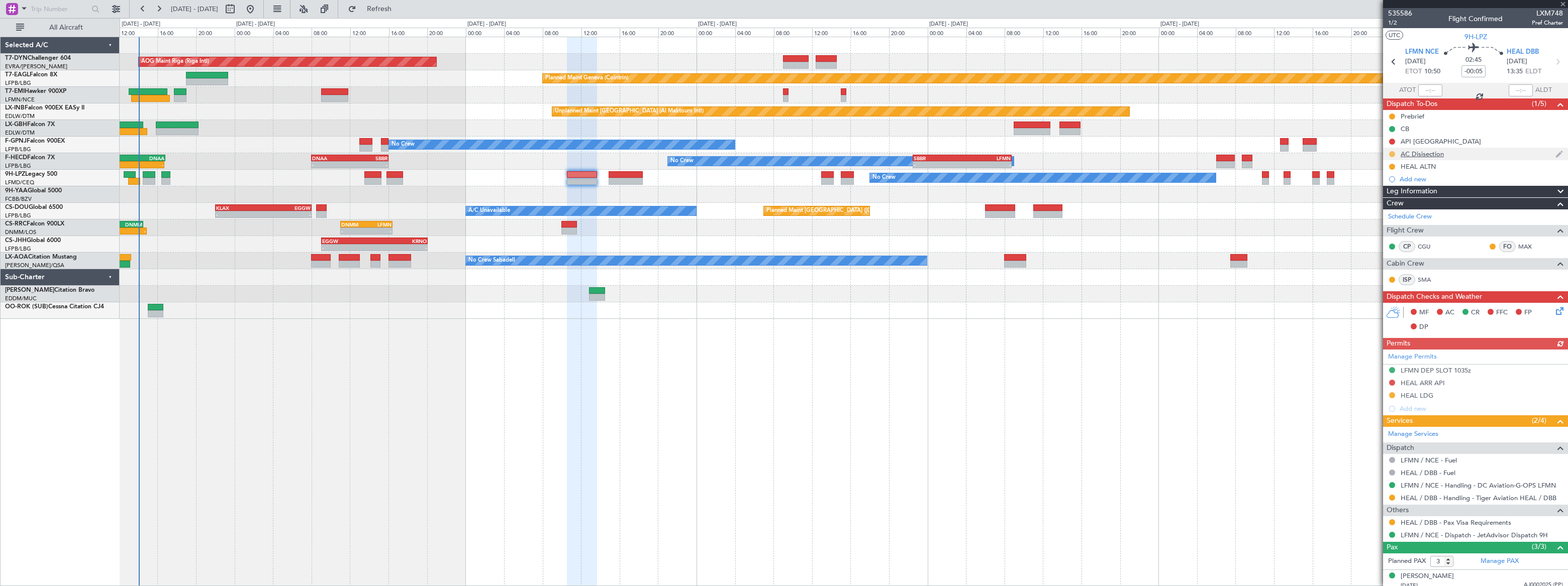
click at [1390, 152] on button at bounding box center [1392, 154] width 6 height 6
click at [1379, 197] on span "Completed" at bounding box center [1396, 198] width 33 height 10
click at [1468, 151] on div "AC Disisection" at bounding box center [1476, 154] width 185 height 13
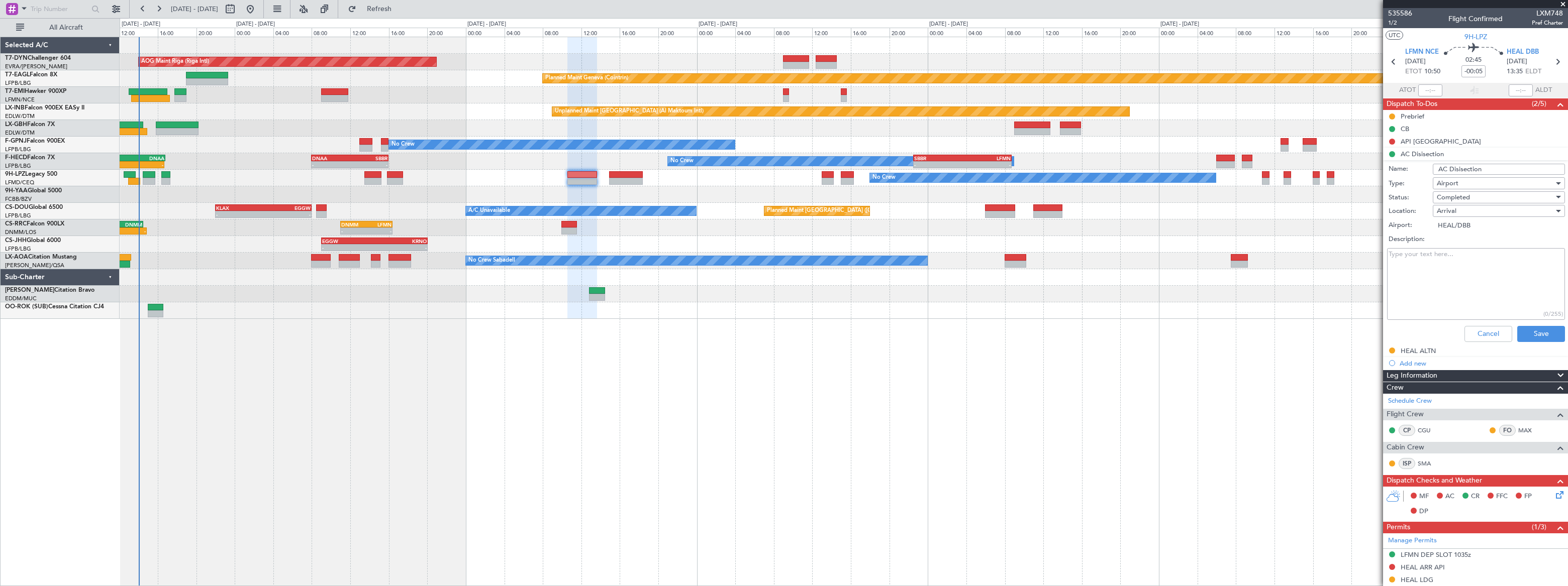
click at [1433, 269] on textarea "Description:" at bounding box center [1476, 284] width 178 height 72
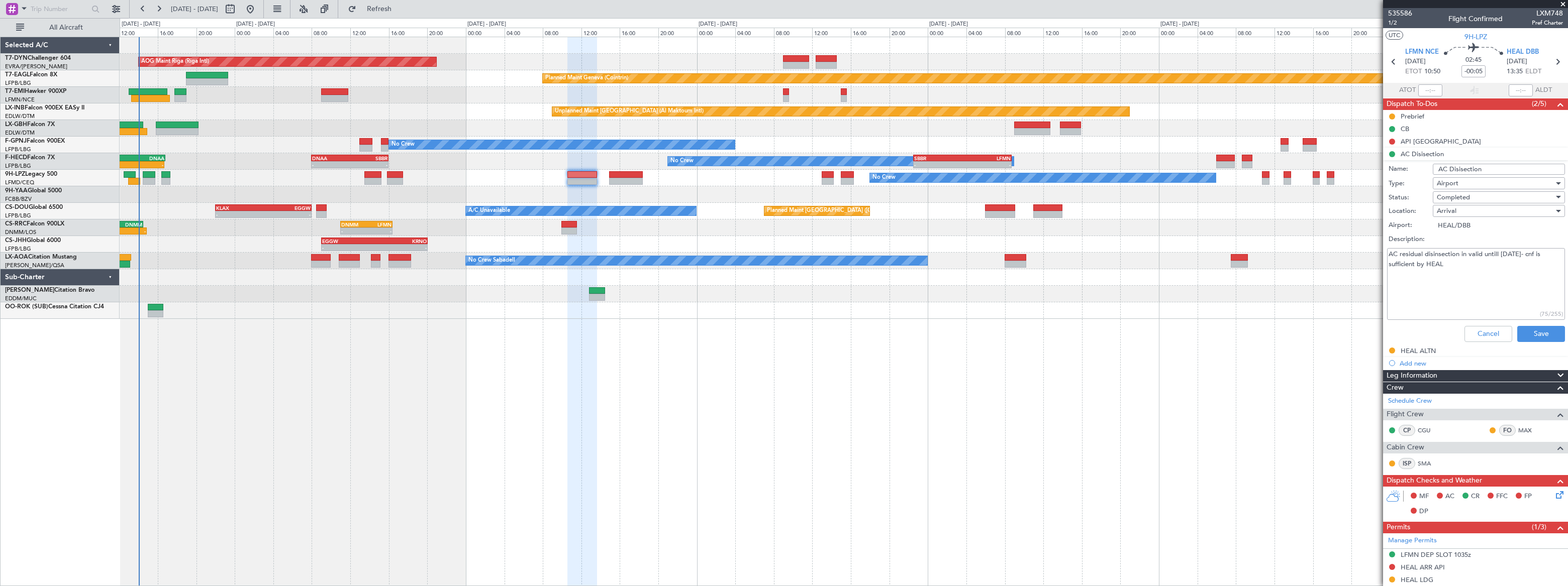
click at [1498, 256] on textarea "AC residual disinsection in valid untill [DATE]- cnf is sufficient by HEAL" at bounding box center [1476, 284] width 178 height 72
type textarea "AC residual disinsection in valid until [DATE]- cnf is sufficient by HEAL"
click at [1537, 335] on button "Save" at bounding box center [1541, 334] width 48 height 16
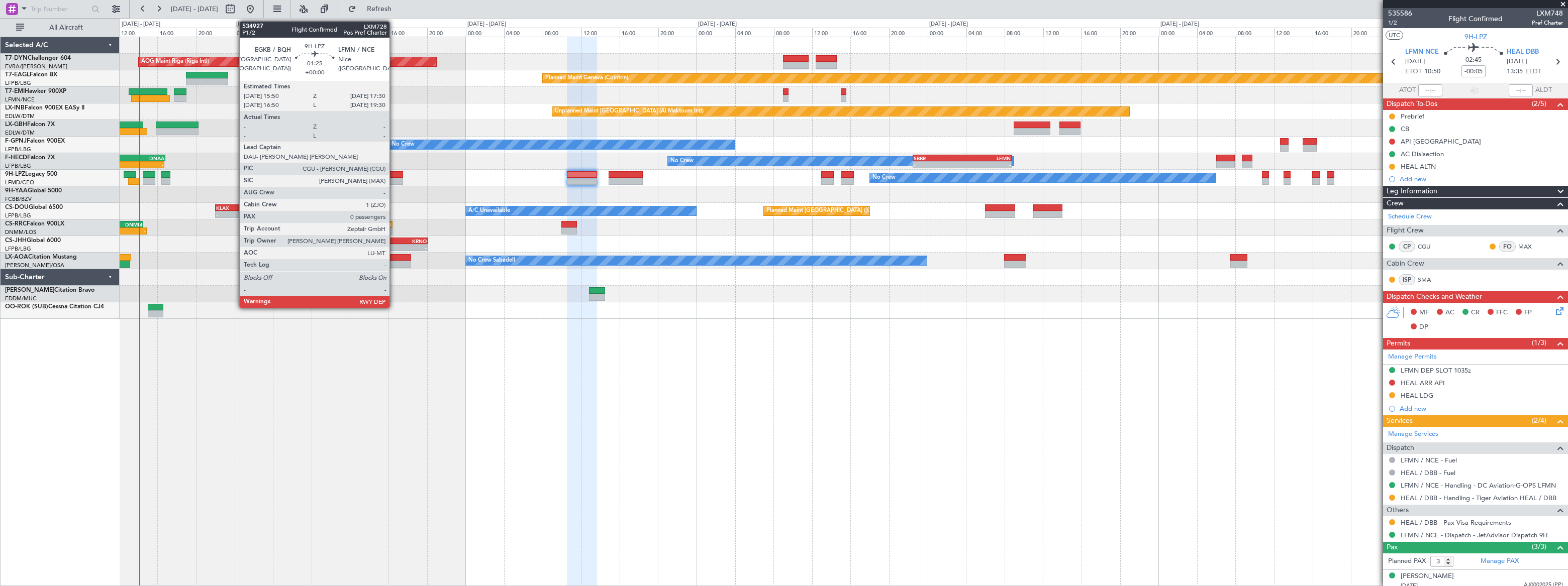
click at [394, 173] on div at bounding box center [394, 175] width 16 height 7
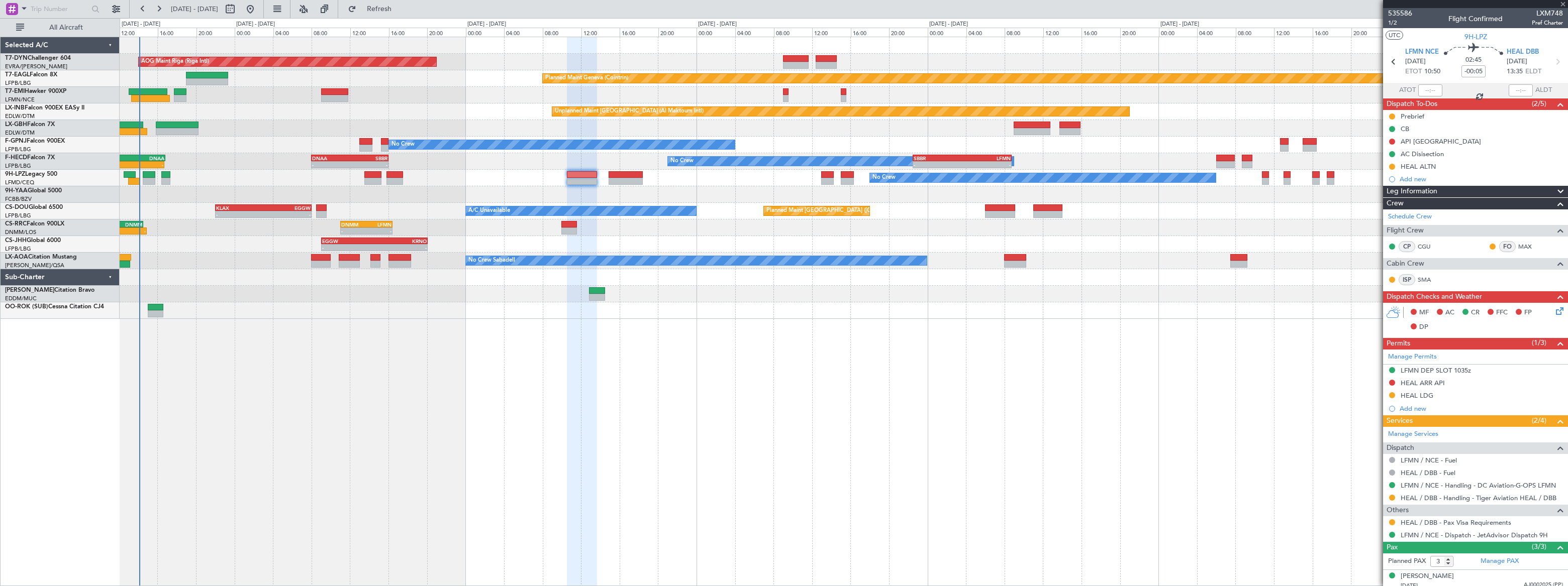
type input "0"
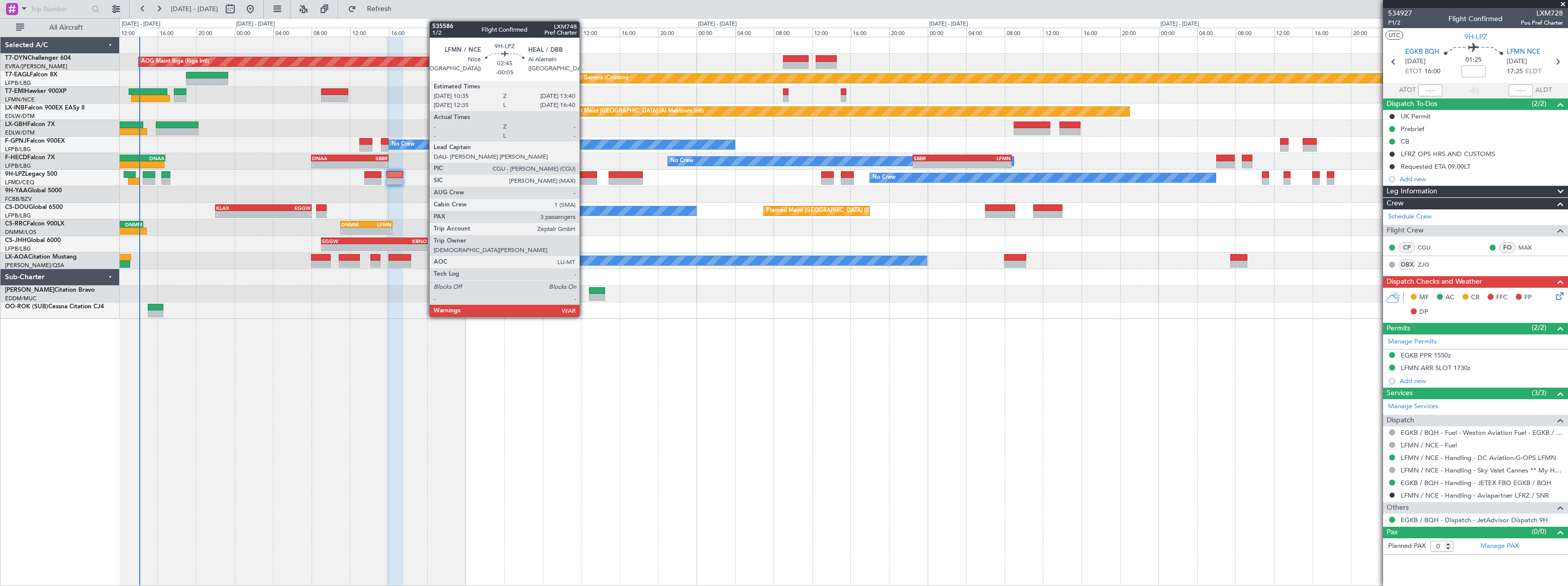
click at [584, 174] on div at bounding box center [581, 175] width 30 height 7
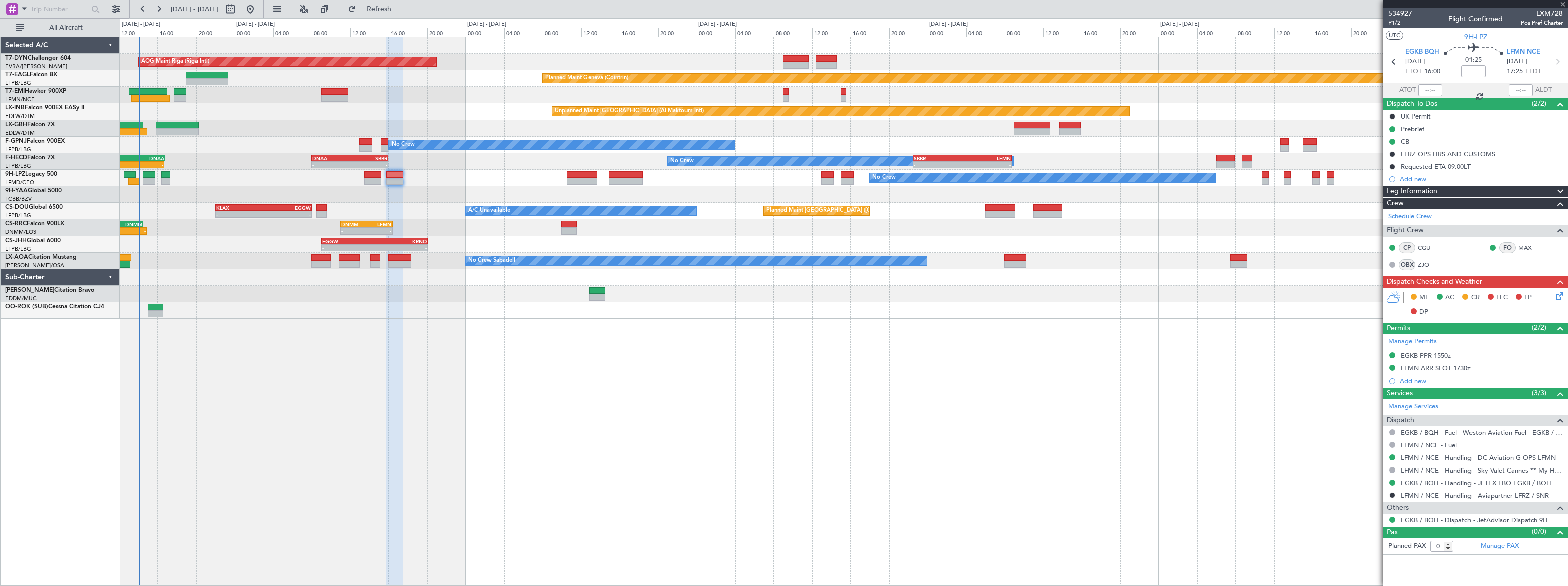
type input "-00:05"
type input "3"
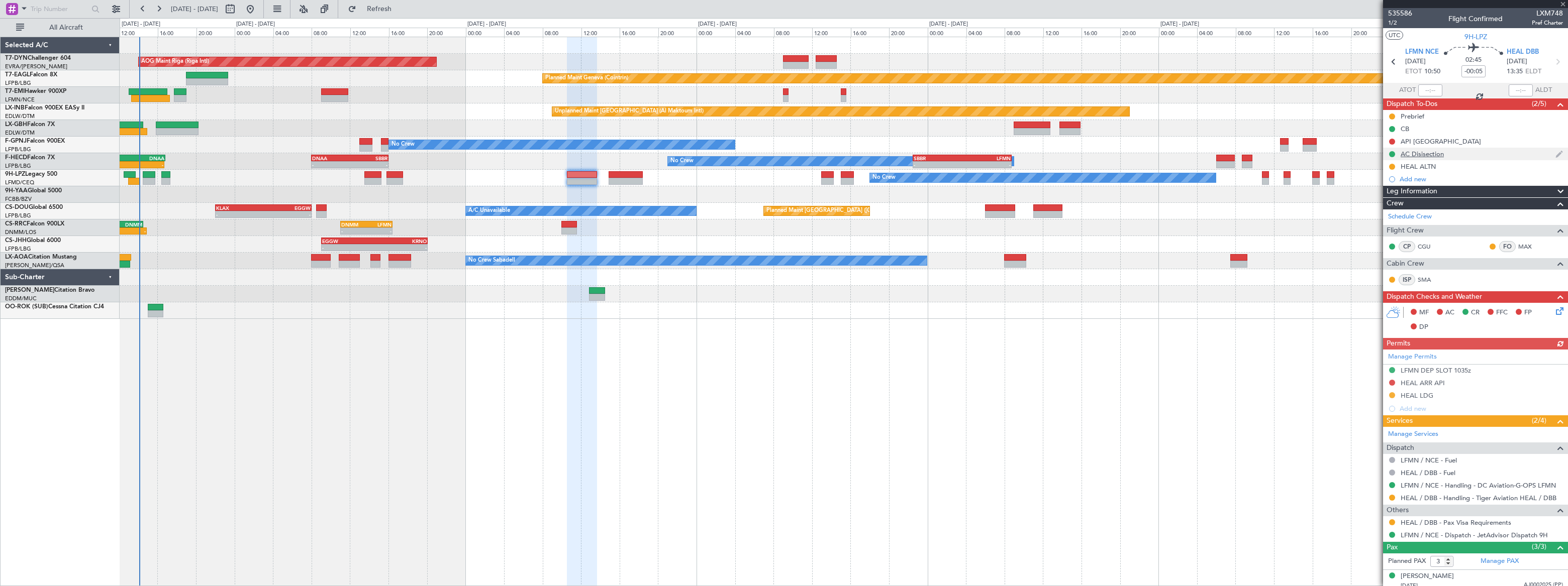
click at [1461, 155] on div "AC Disisection" at bounding box center [1476, 154] width 185 height 13
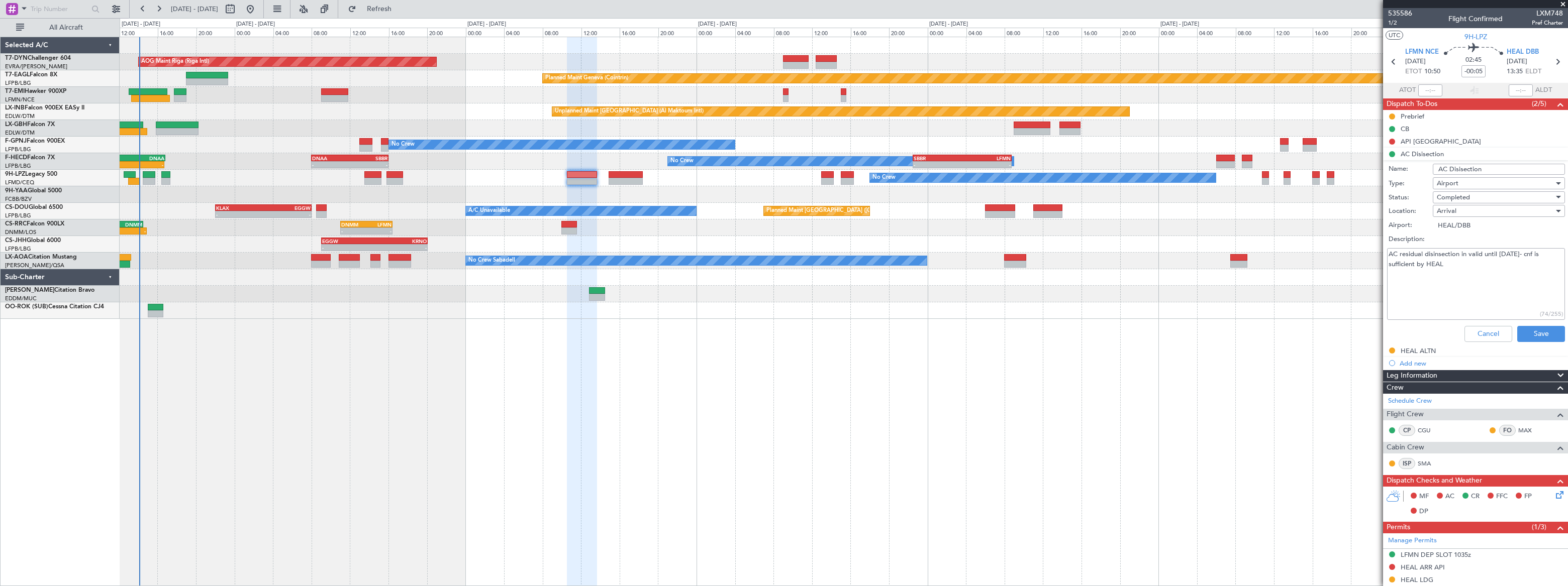
click at [1435, 166] on input "AC Disisection" at bounding box center [1499, 169] width 132 height 11
type input "HEAL AC Disisection"
click at [1533, 335] on button "Save" at bounding box center [1541, 334] width 48 height 16
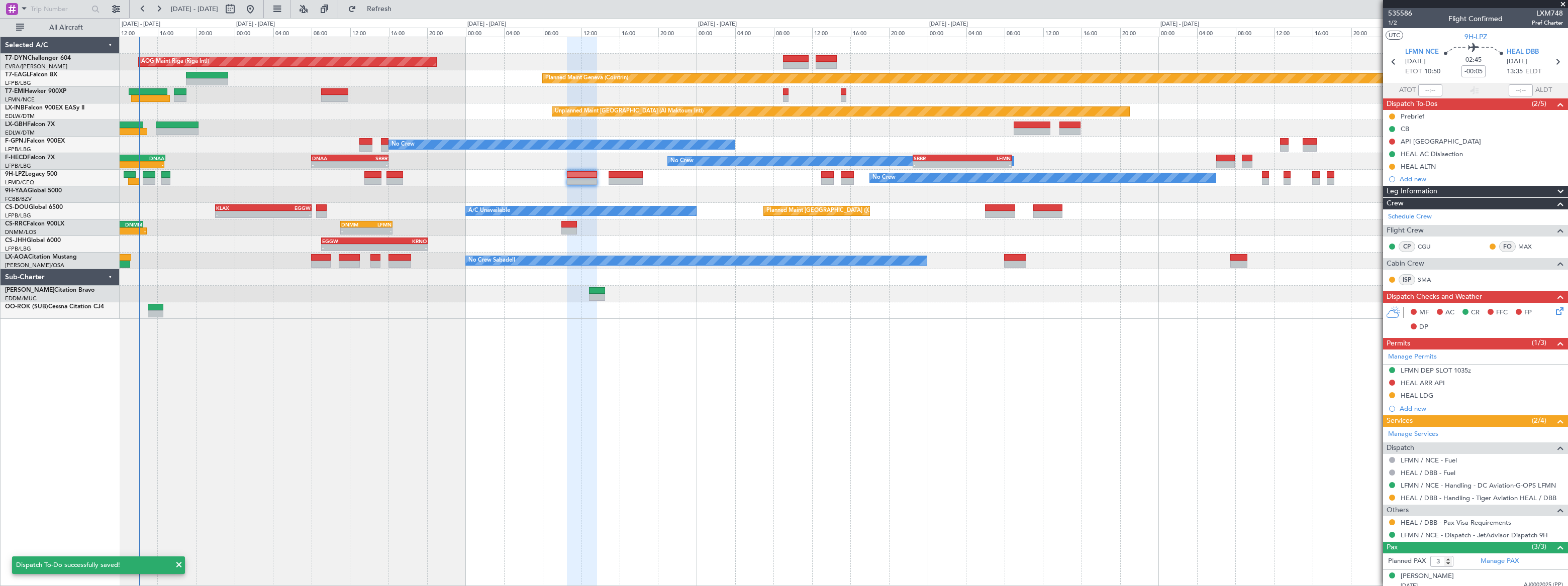
click at [1479, 154] on div "HEAL AC Disisection" at bounding box center [1476, 154] width 185 height 13
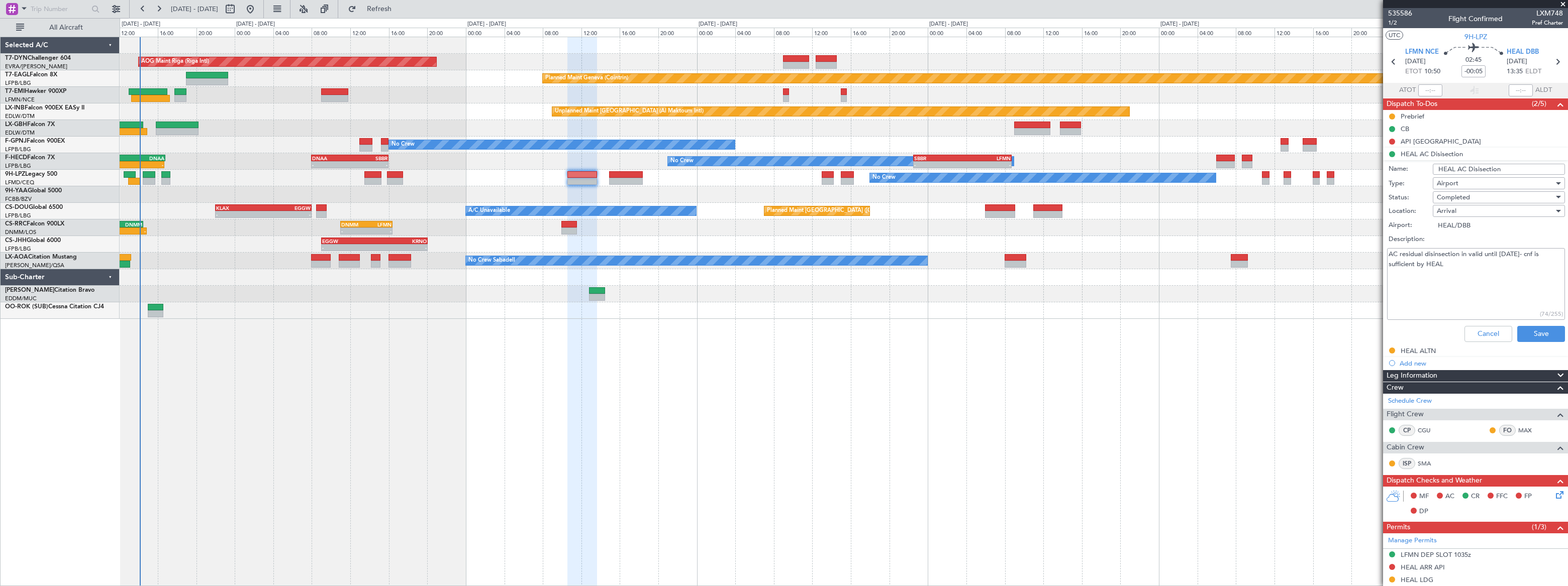
click at [1517, 271] on textarea "AC residual disinsection in valid until [DATE]- cnf is sufficient by HEAL" at bounding box center [1476, 284] width 178 height 72
click at [1531, 254] on textarea "AC residual disinsection in valid until [DATE]- cnf is sufficient by HEAL" at bounding box center [1476, 284] width 178 height 72
click at [1460, 253] on textarea "AC residual disinsection in valid until [DATE]- cnf is sufficient by HEAL" at bounding box center [1476, 284] width 178 height 72
click at [1465, 253] on textarea "AC residual disinsection in valid until [DATE]- cnf is sufficient by HEAL" at bounding box center [1476, 284] width 178 height 72
type textarea "AC residual disinsection certificate valid until [DATE]- cnf is sufficient by H…"
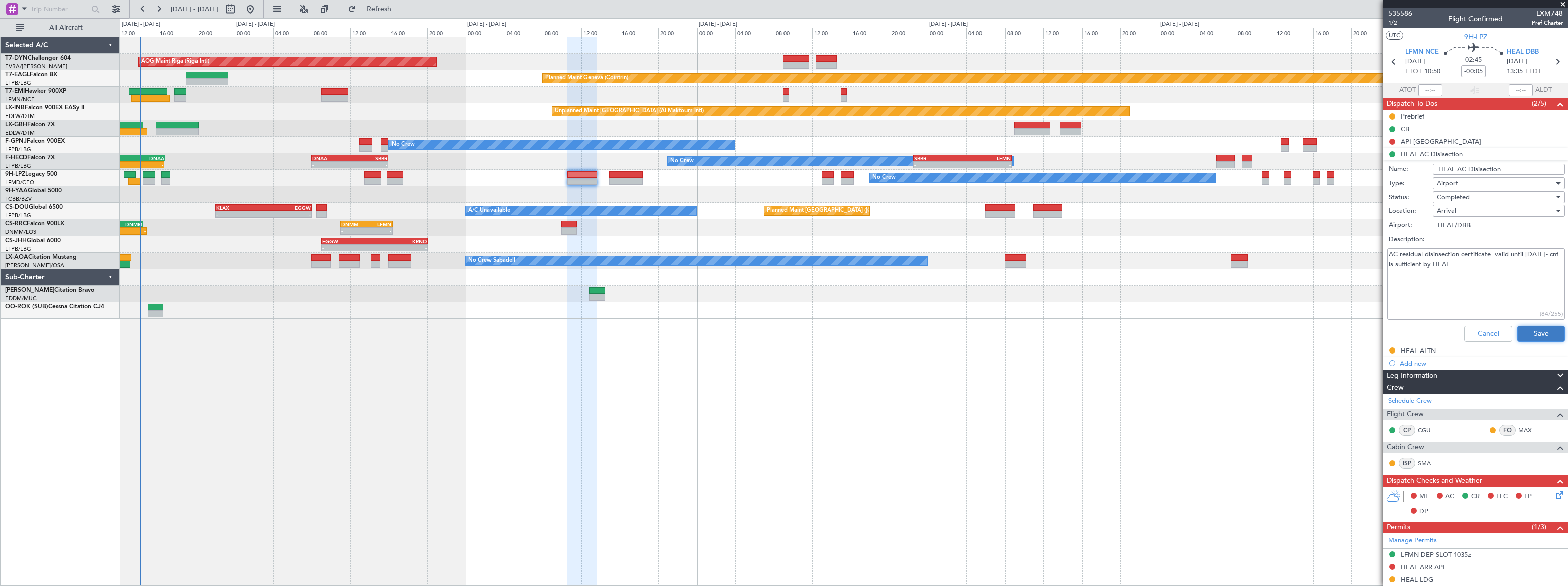
click at [1529, 329] on button "Save" at bounding box center [1541, 334] width 48 height 16
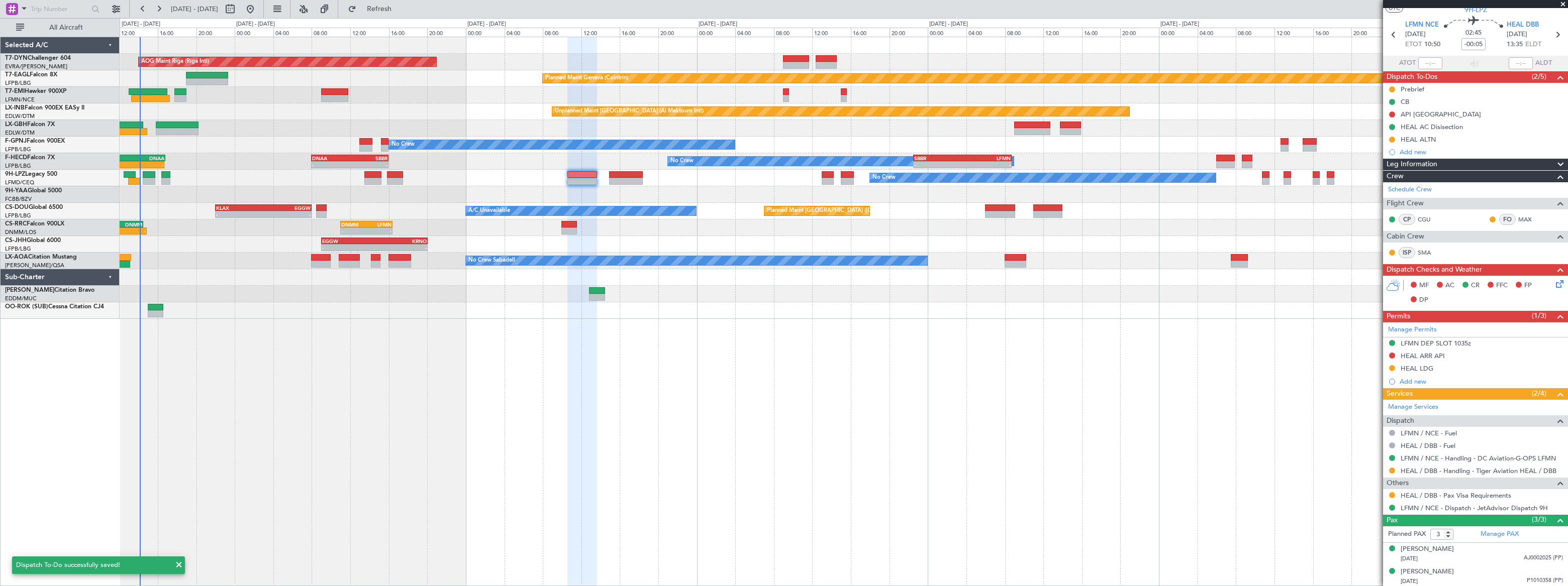
scroll to position [50, 0]
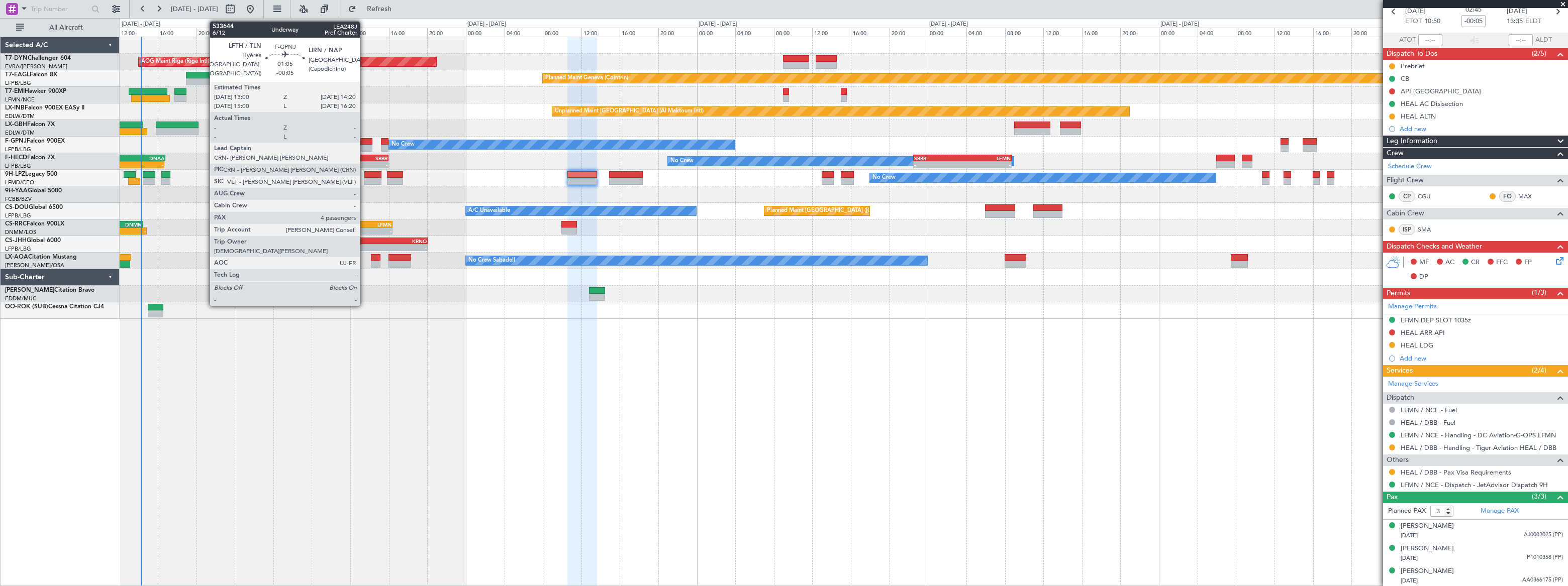
click at [364, 141] on div at bounding box center [366, 141] width 13 height 7
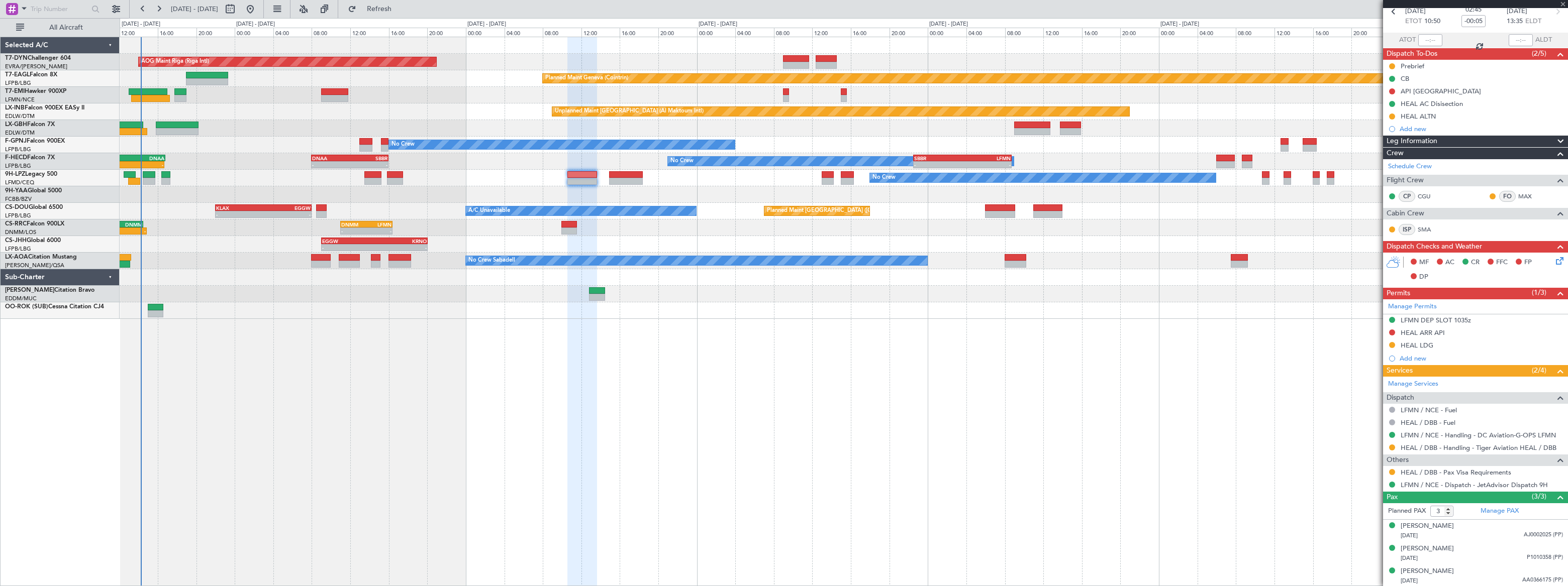
type input "4"
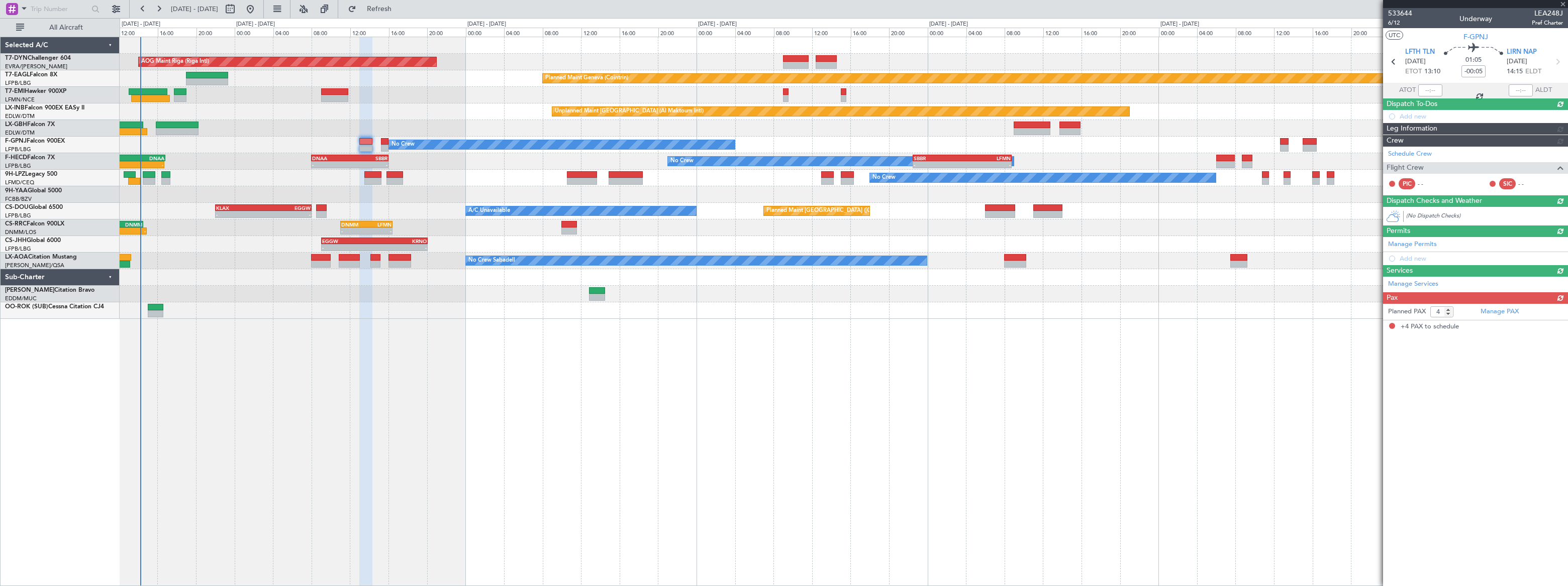
scroll to position [0, 0]
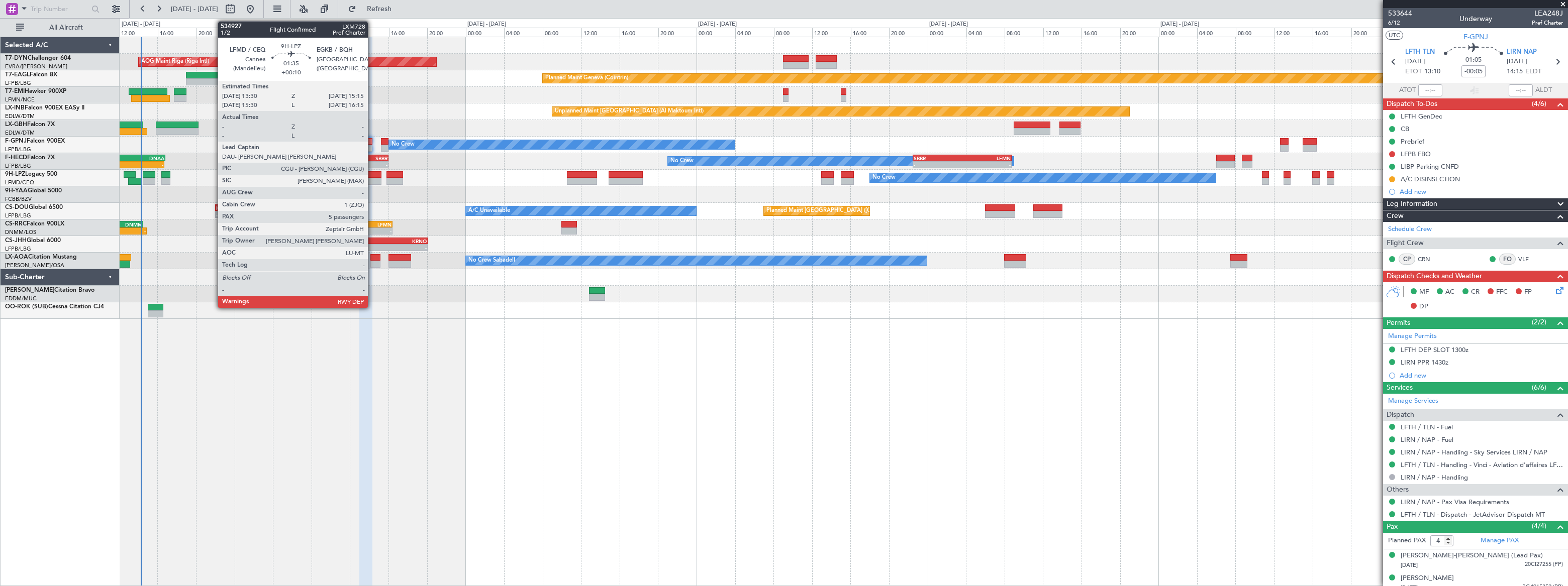
click at [372, 176] on div at bounding box center [373, 175] width 17 height 7
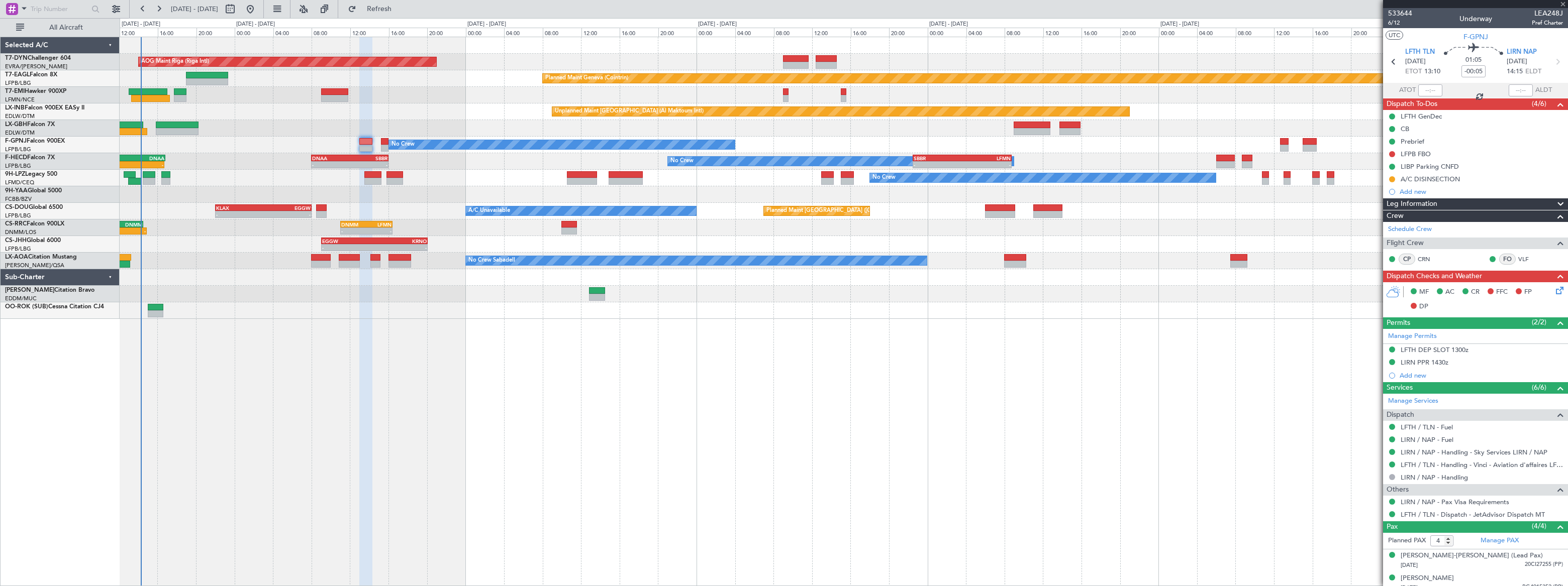
type input "+00:10"
type input "5"
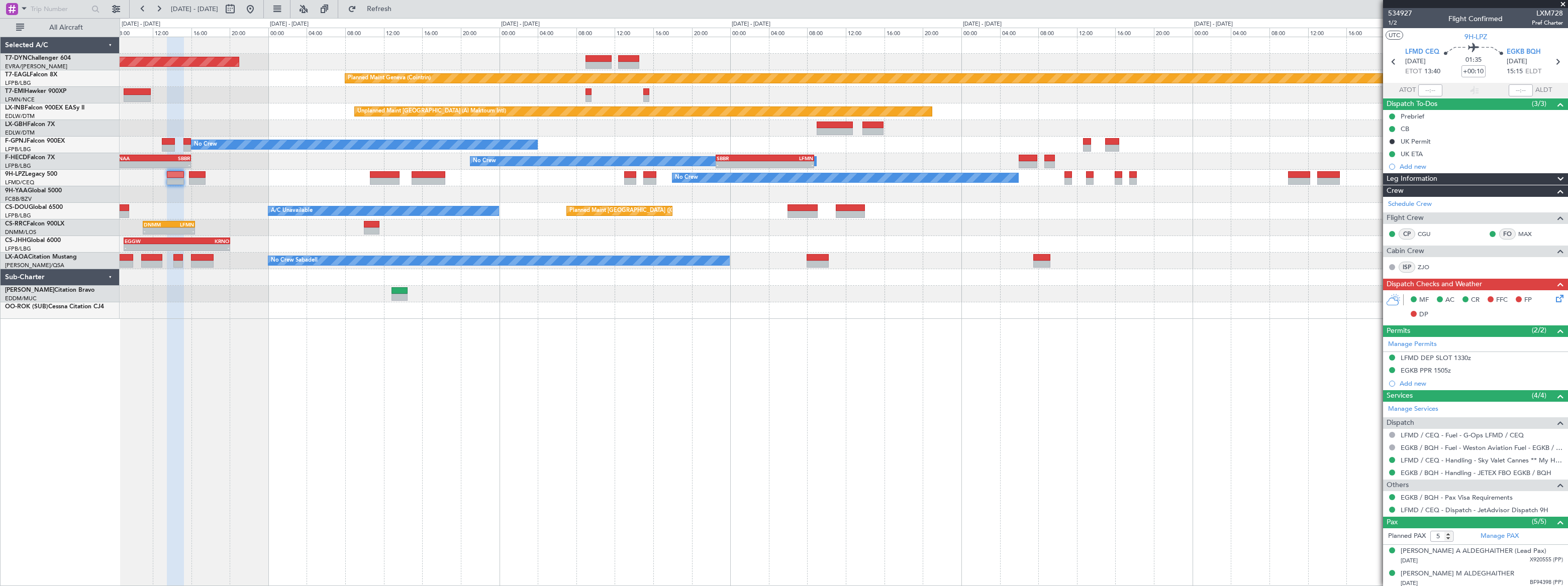
click at [1089, 228] on div "- - DNMM 11:00 Z LFMN 16:25 Z LFMN 09:00 Z DNMM 14:30 Z 09:24 Z -" at bounding box center [843, 228] width 1448 height 17
click at [870, 339] on div "AOG Maint Riga (Riga Intl) Planned Maint Geneva ([GEOGRAPHIC_DATA]) Planned Mai…" at bounding box center [843, 312] width 1448 height 550
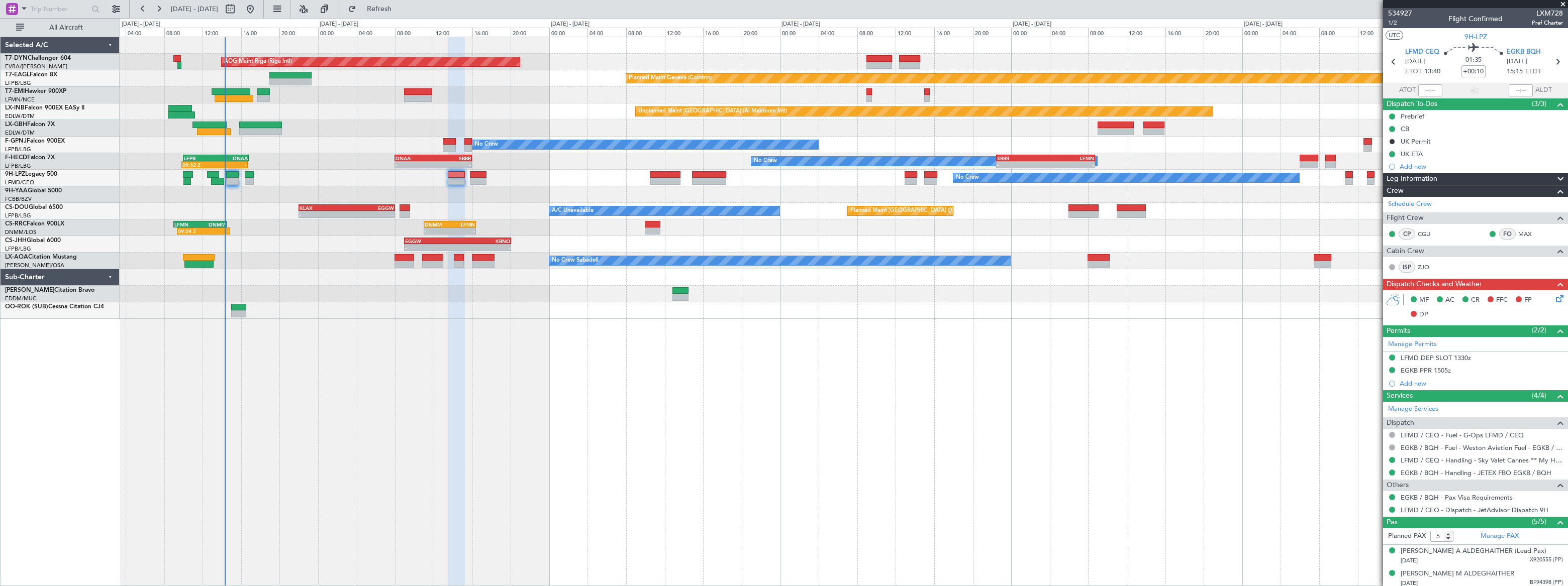
click at [296, 277] on div "AOG Maint Riga (Riga Intl) Planned Maint [GEOGRAPHIC_DATA]-[GEOGRAPHIC_DATA] Pl…" at bounding box center [843, 312] width 1448 height 550
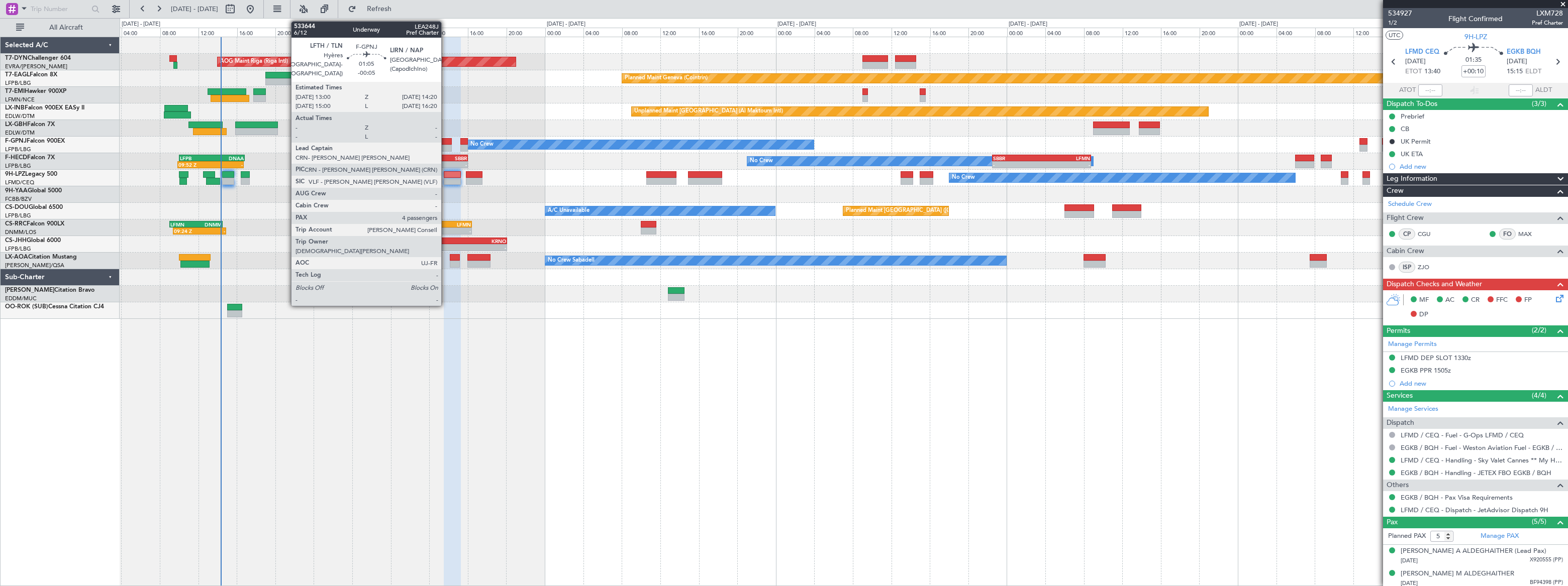
click at [445, 143] on div at bounding box center [445, 141] width 13 height 7
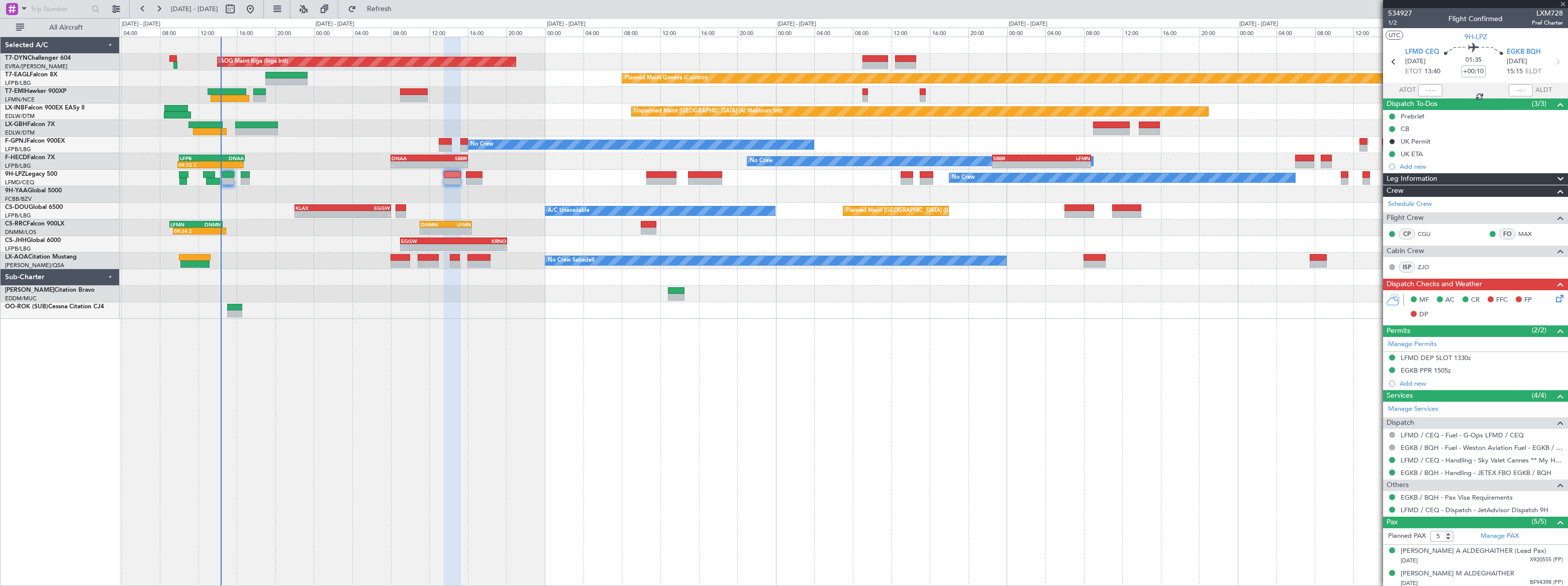
type input "-00:05"
type input "4"
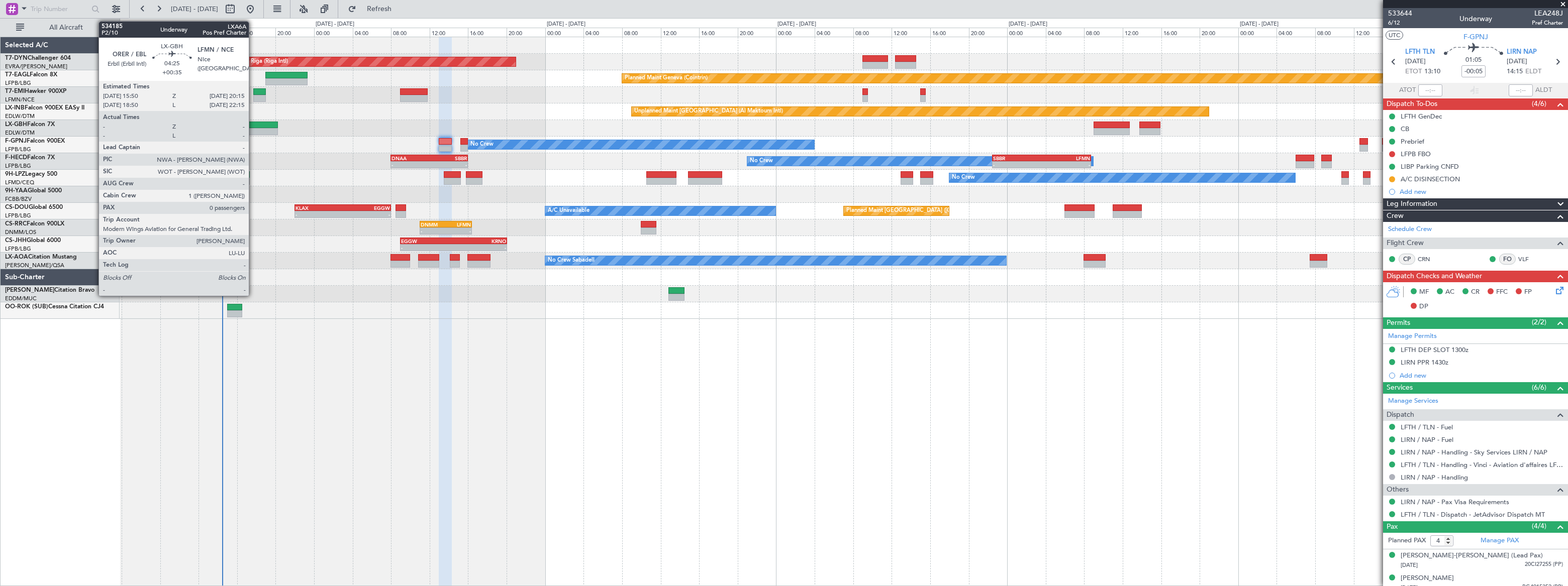
click at [253, 125] on div at bounding box center [257, 125] width 43 height 7
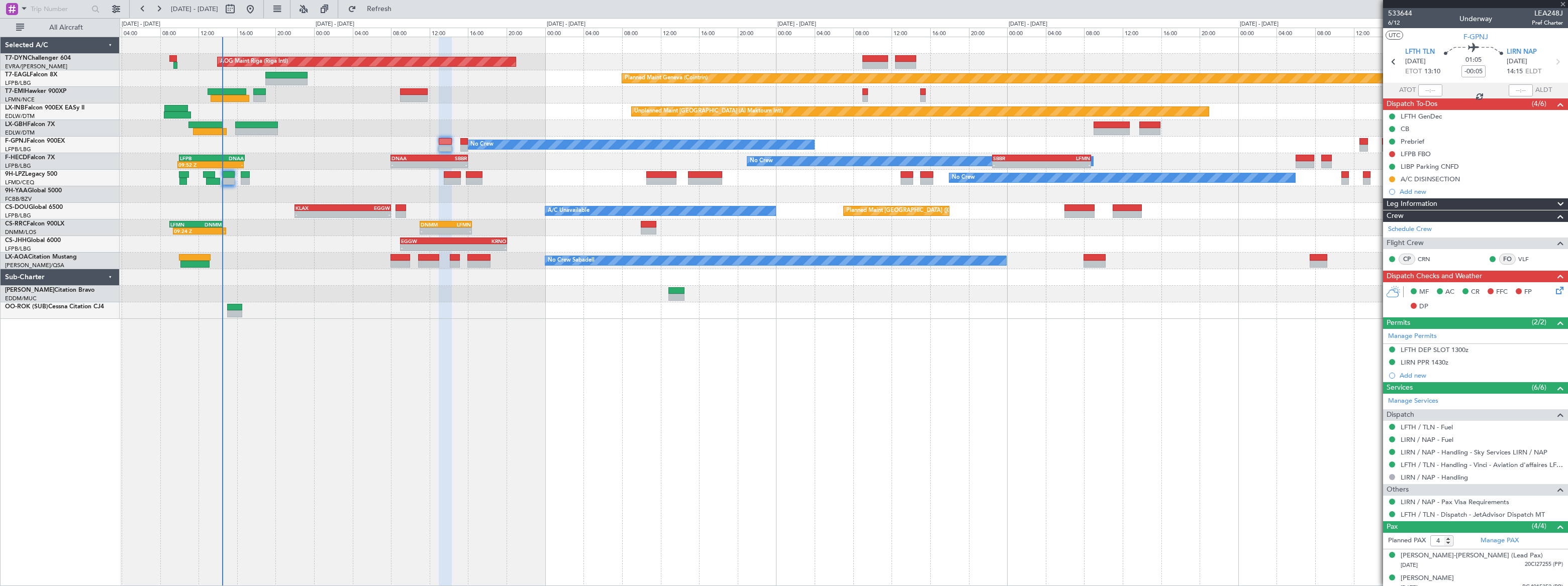
type input "+00:35"
type input "0"
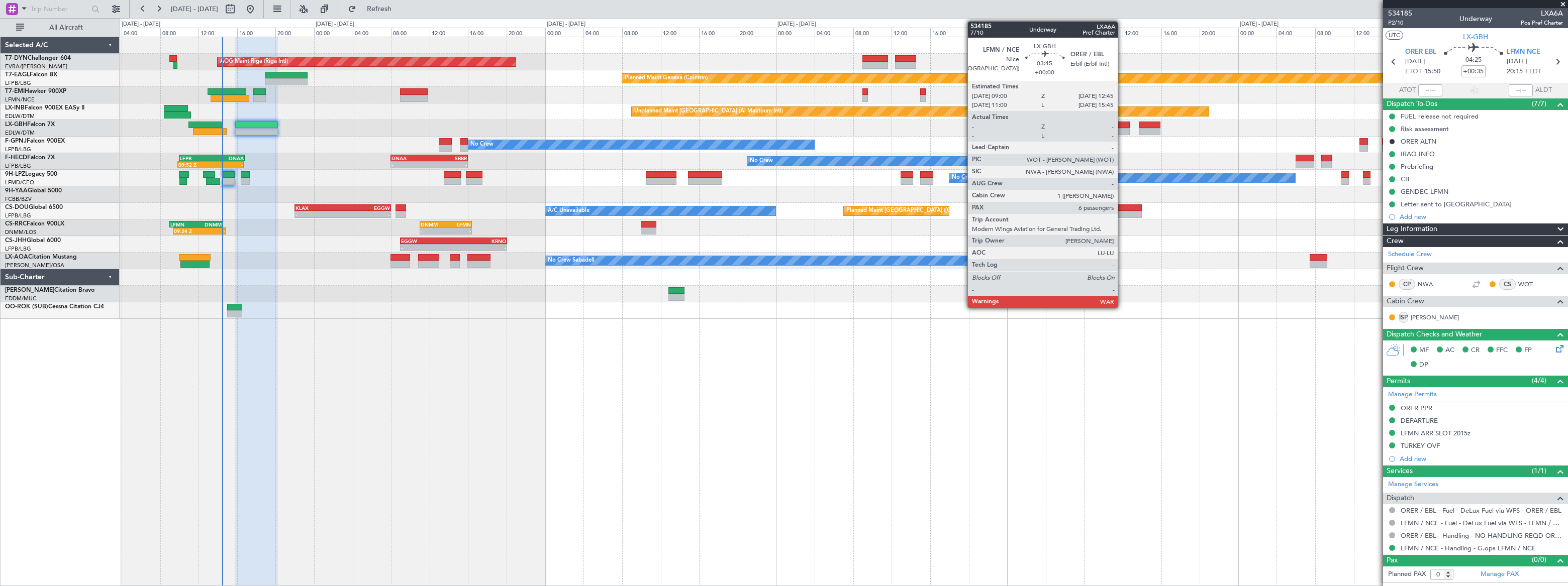
click at [1122, 129] on div at bounding box center [1111, 131] width 36 height 7
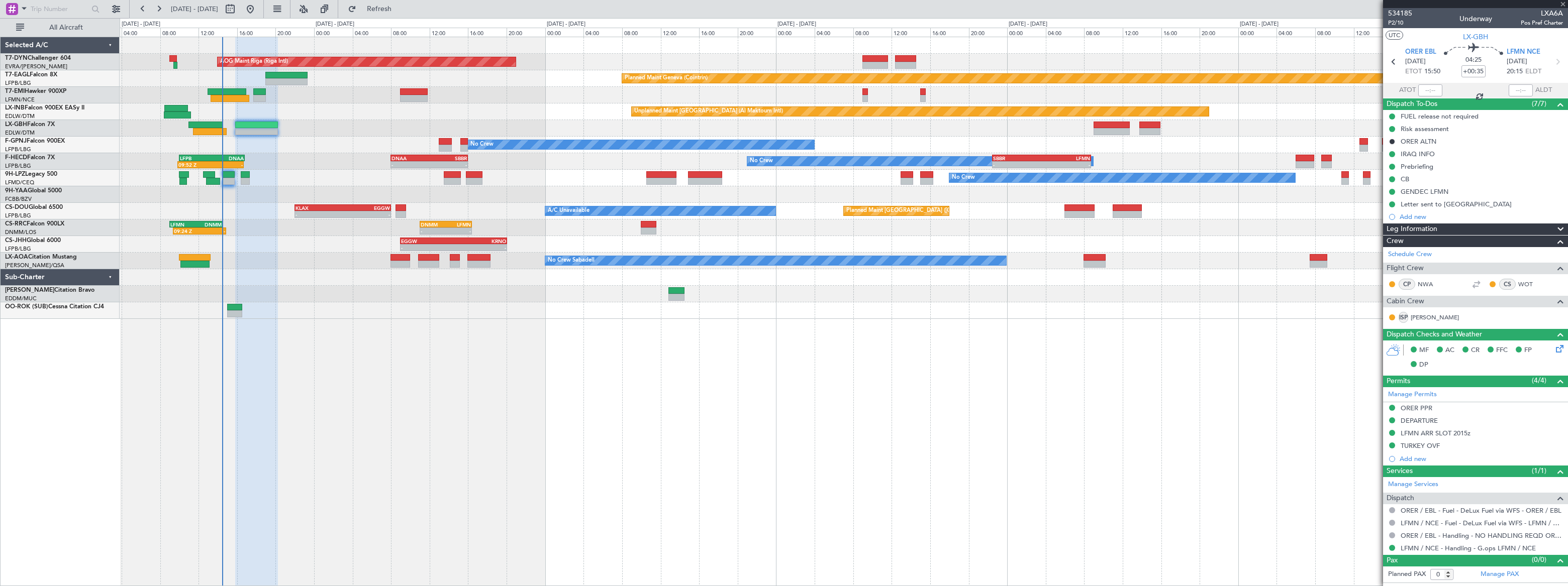
type input "6"
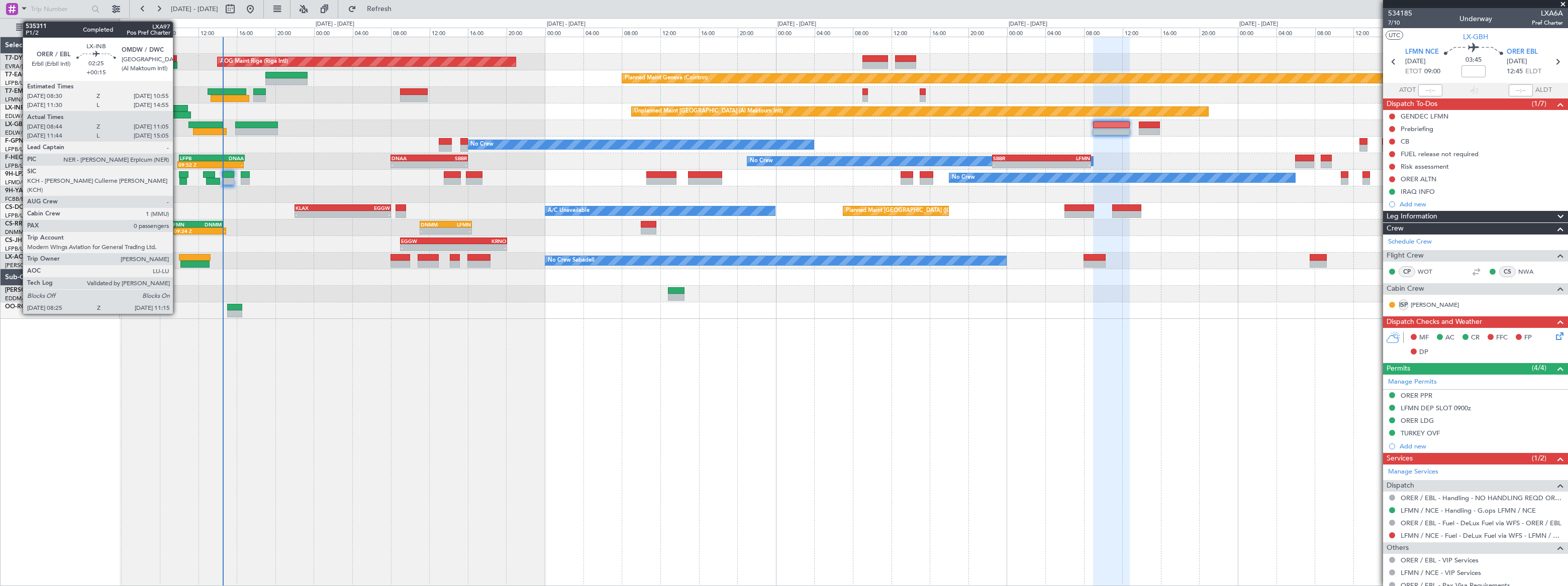
click at [178, 105] on div at bounding box center [176, 108] width 24 height 7
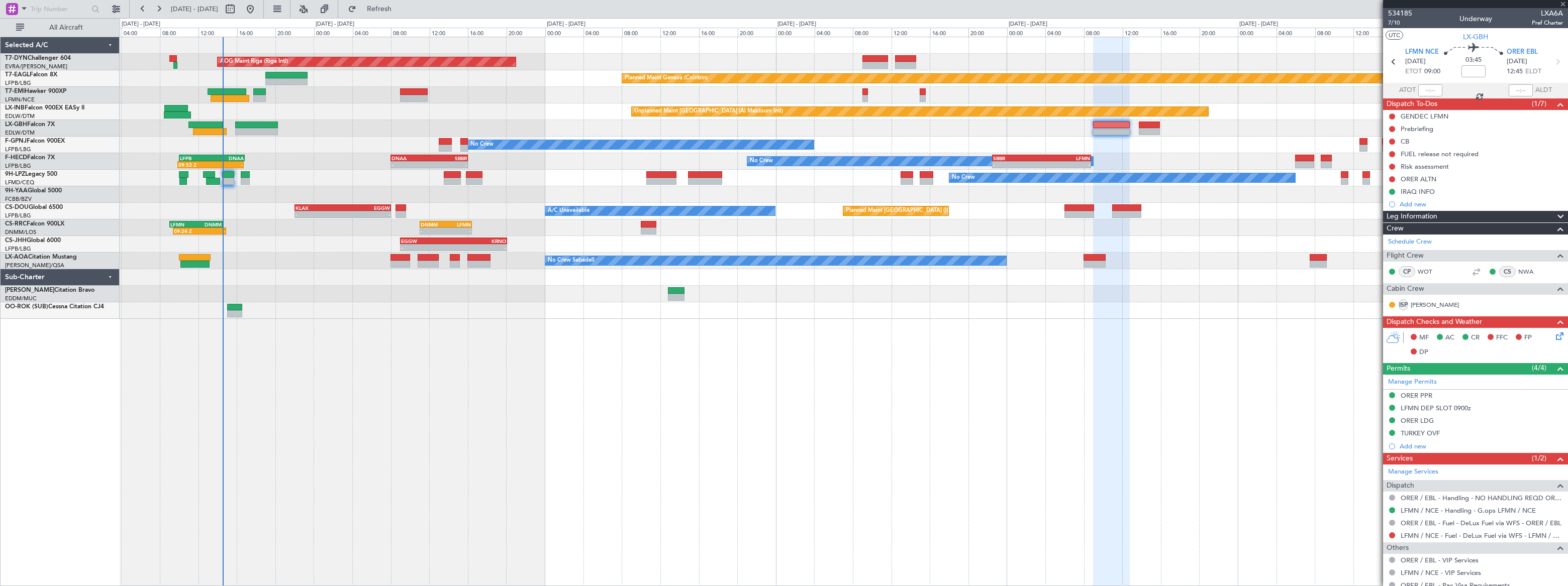
type input "+00:15"
type input "08:44"
type input "11:05"
type input "0"
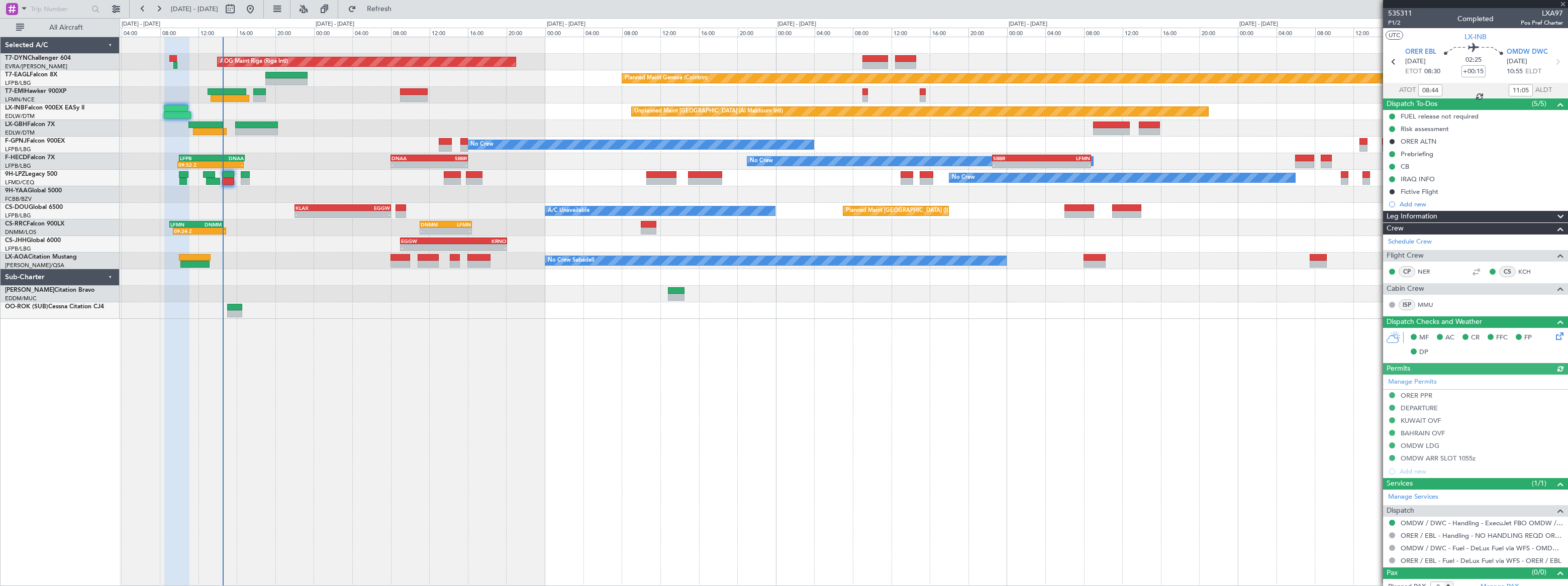
type input "11:44"
type input "15:05"
type input "08:44"
type input "11:05"
